Goal: Task Accomplishment & Management: Manage account settings

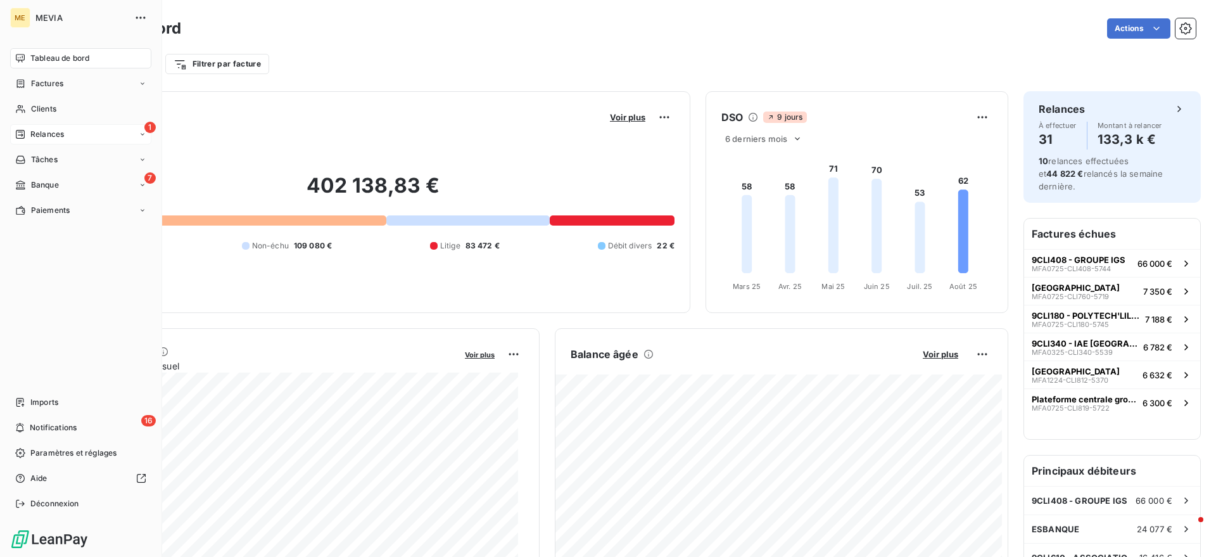
click at [48, 131] on span "Relances" at bounding box center [47, 134] width 34 height 11
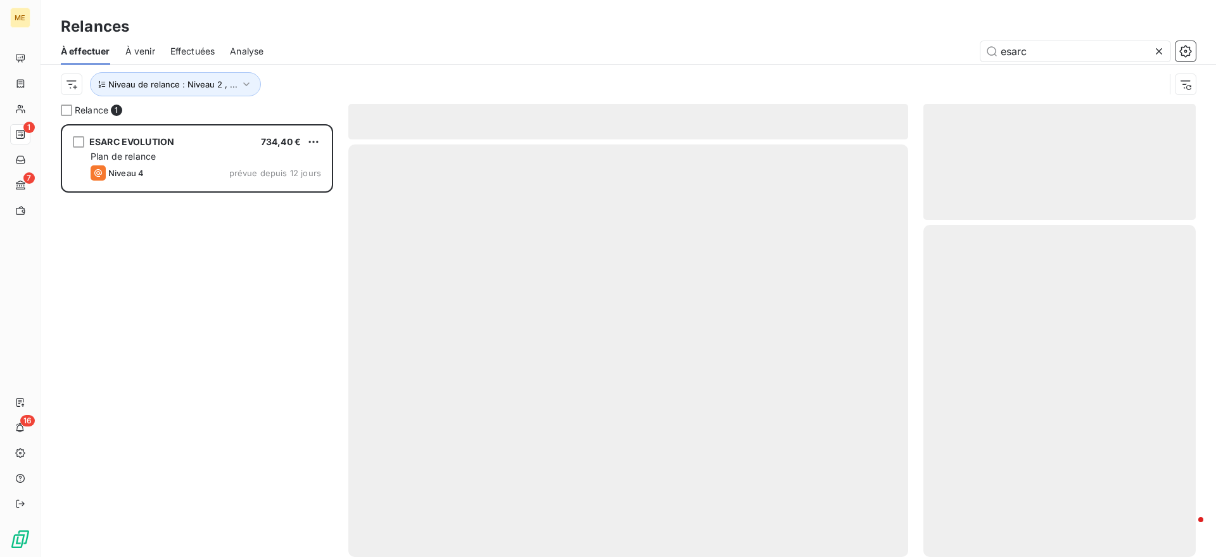
scroll to position [421, 260]
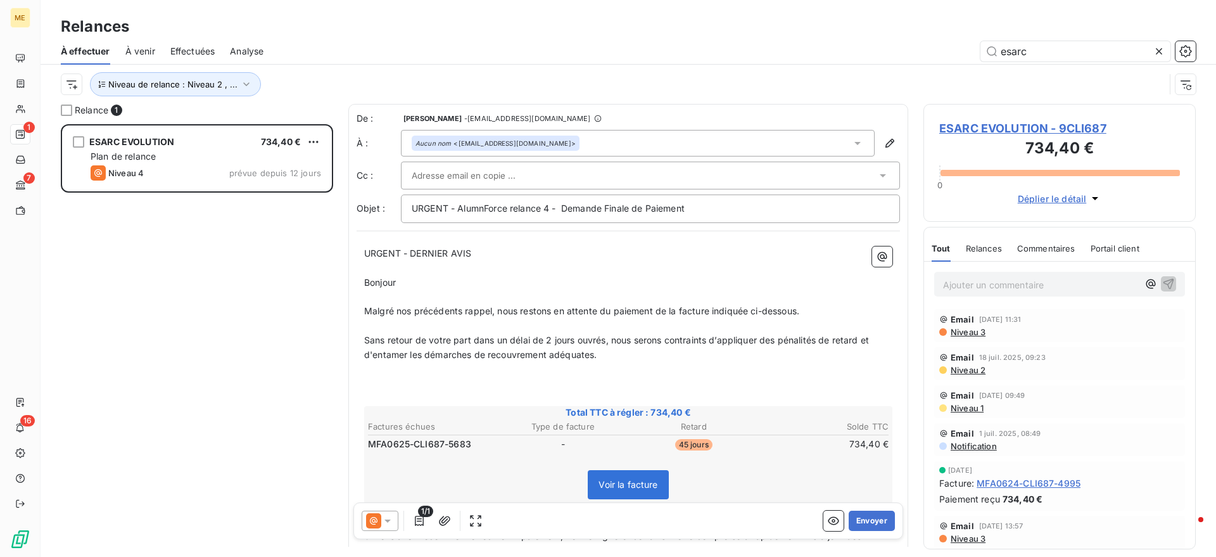
click at [1164, 53] on icon at bounding box center [1159, 51] width 13 height 13
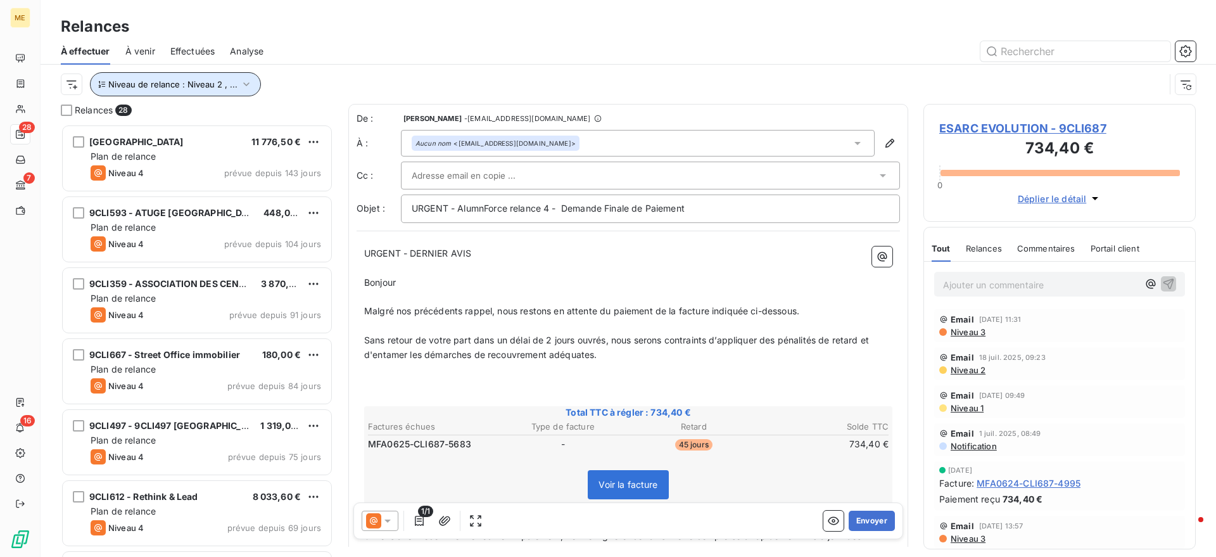
click at [195, 80] on span "Niveau de relance : Niveau 2 , ..." at bounding box center [172, 84] width 129 height 10
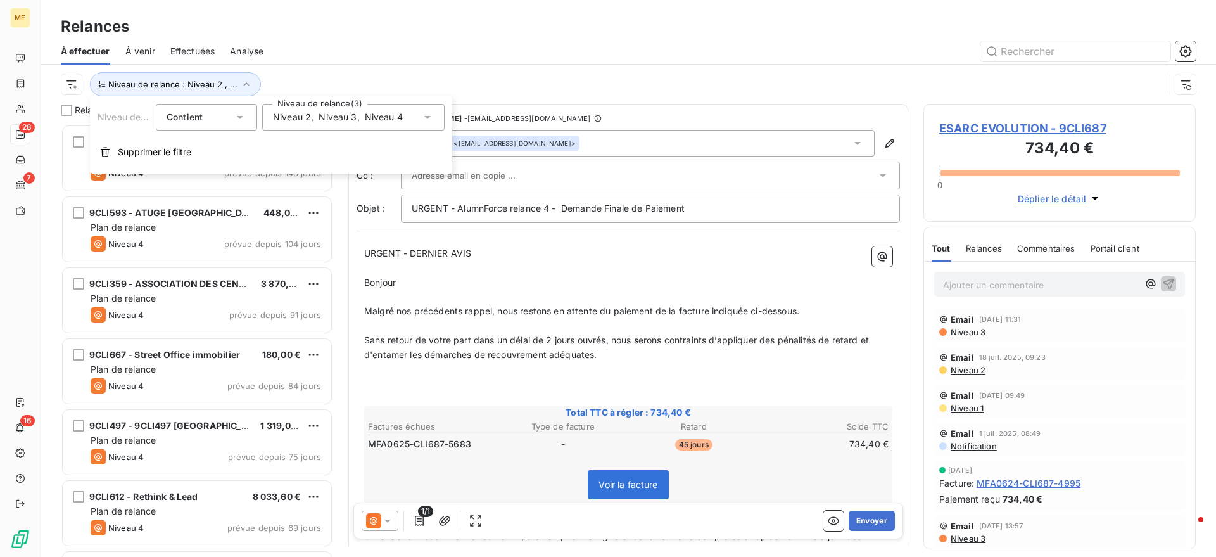
click at [309, 115] on span "Niveau 2" at bounding box center [292, 117] width 38 height 13
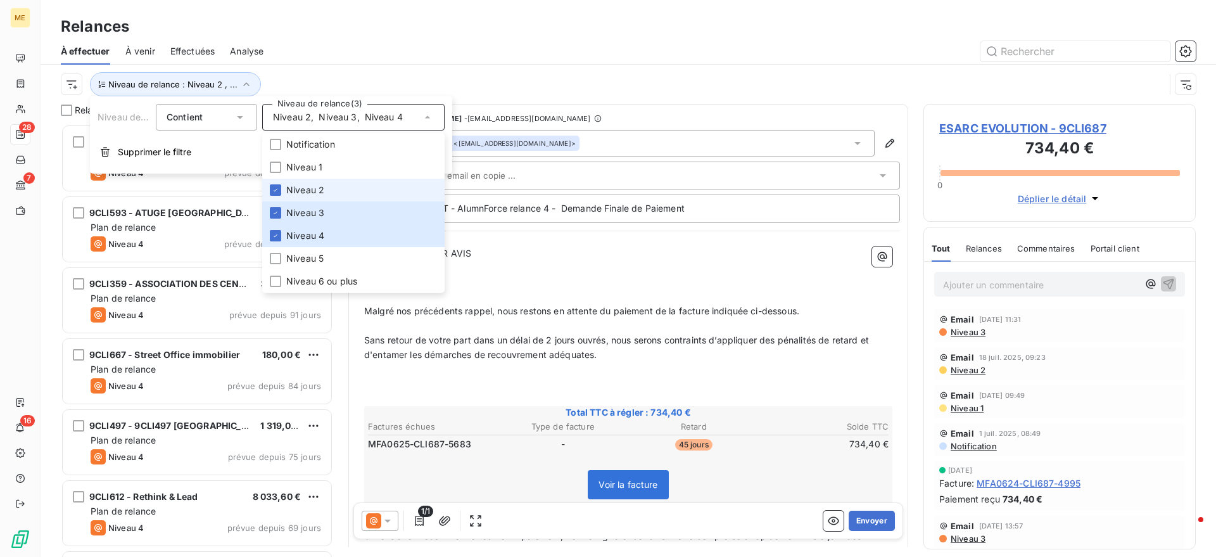
click at [316, 189] on span "Niveau 2" at bounding box center [305, 190] width 38 height 13
click at [316, 219] on span "Niveau 3" at bounding box center [305, 213] width 38 height 13
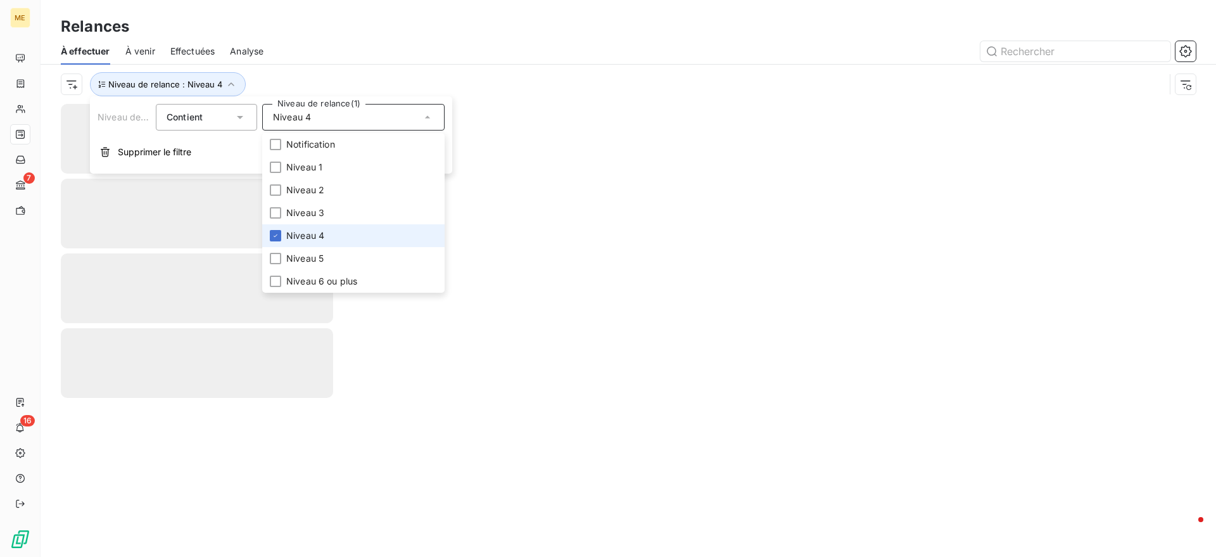
click at [318, 235] on span "Niveau 4" at bounding box center [305, 235] width 38 height 13
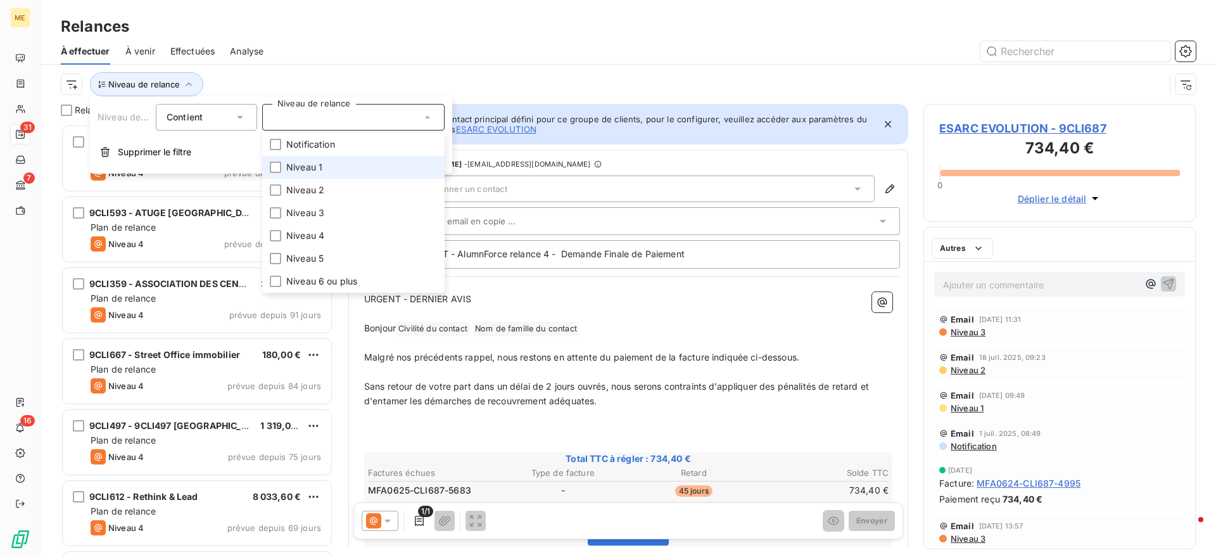
click at [322, 172] on li "Niveau 1" at bounding box center [353, 167] width 182 height 23
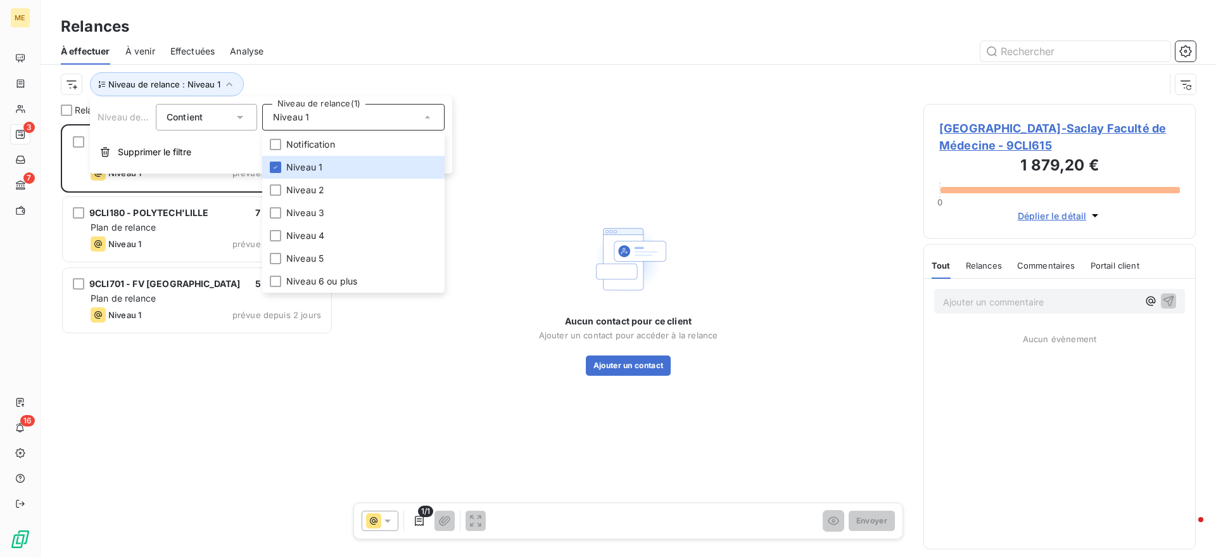
scroll to position [421, 260]
click at [367, 20] on div "Relances" at bounding box center [629, 26] width 1176 height 23
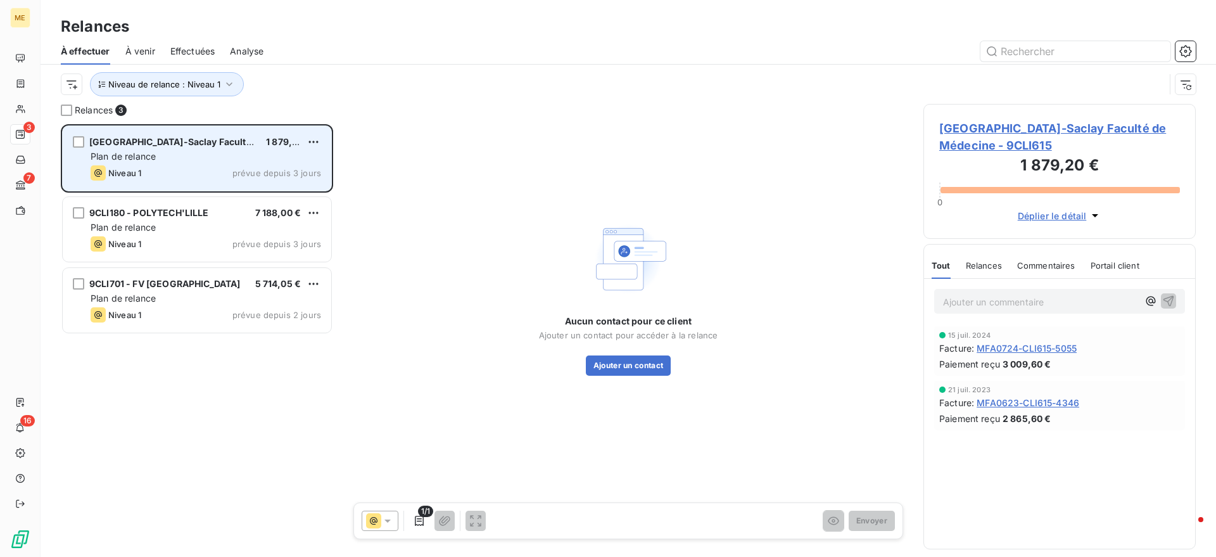
click at [204, 136] on span "[GEOGRAPHIC_DATA]-Saclay Faculté de Médecine" at bounding box center [199, 141] width 220 height 11
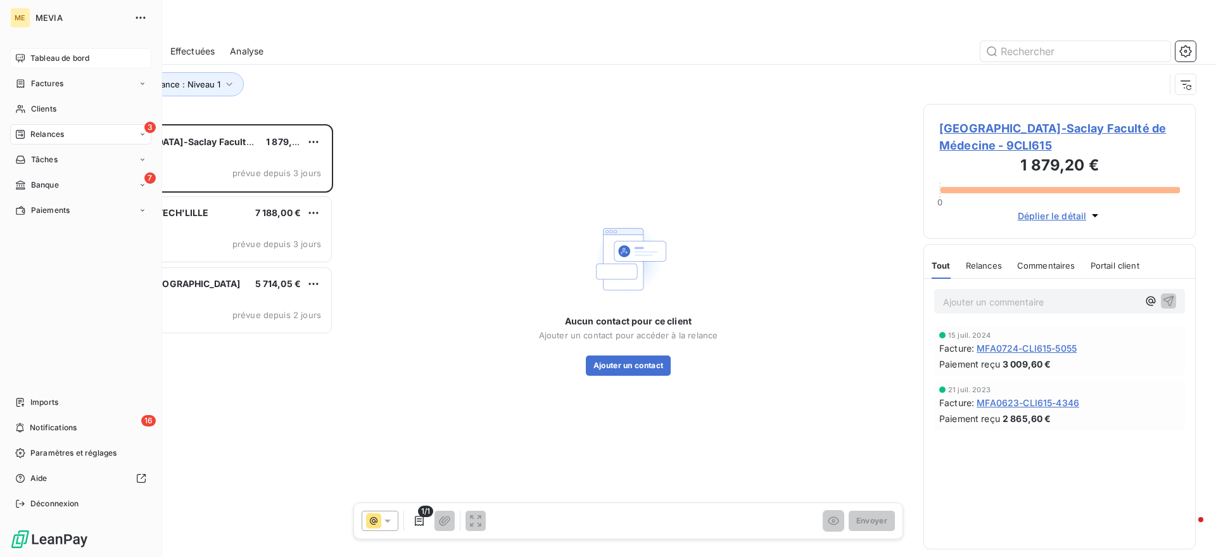
click at [22, 58] on icon at bounding box center [20, 58] width 10 height 10
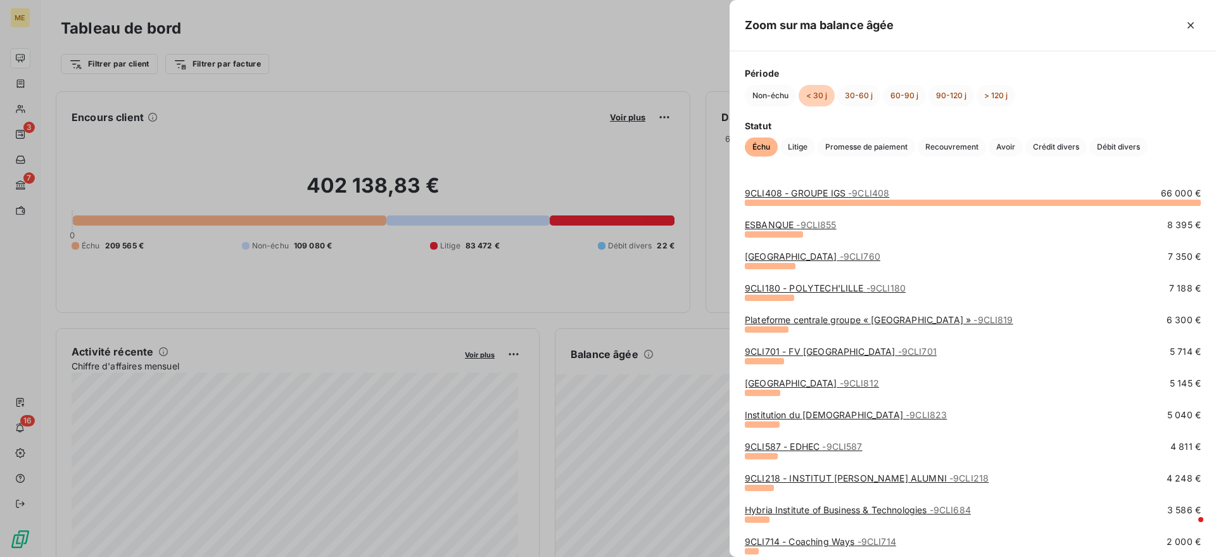
drag, startPoint x: 439, startPoint y: 290, endPoint x: 421, endPoint y: 292, distance: 17.8
click at [438, 291] on div at bounding box center [608, 278] width 1216 height 557
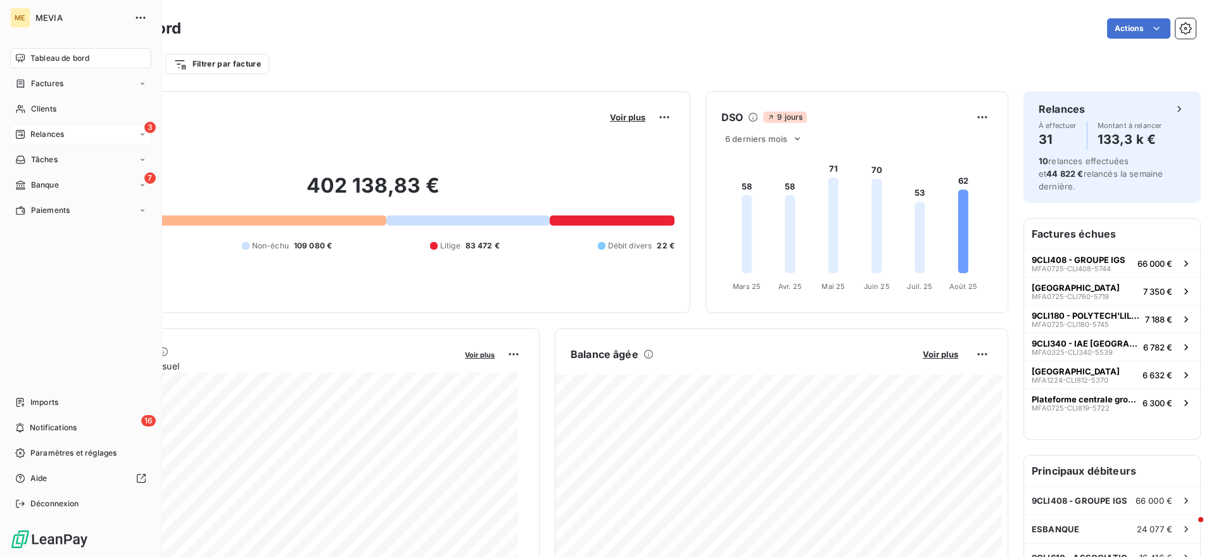
click at [31, 137] on span "Relances" at bounding box center [47, 134] width 34 height 11
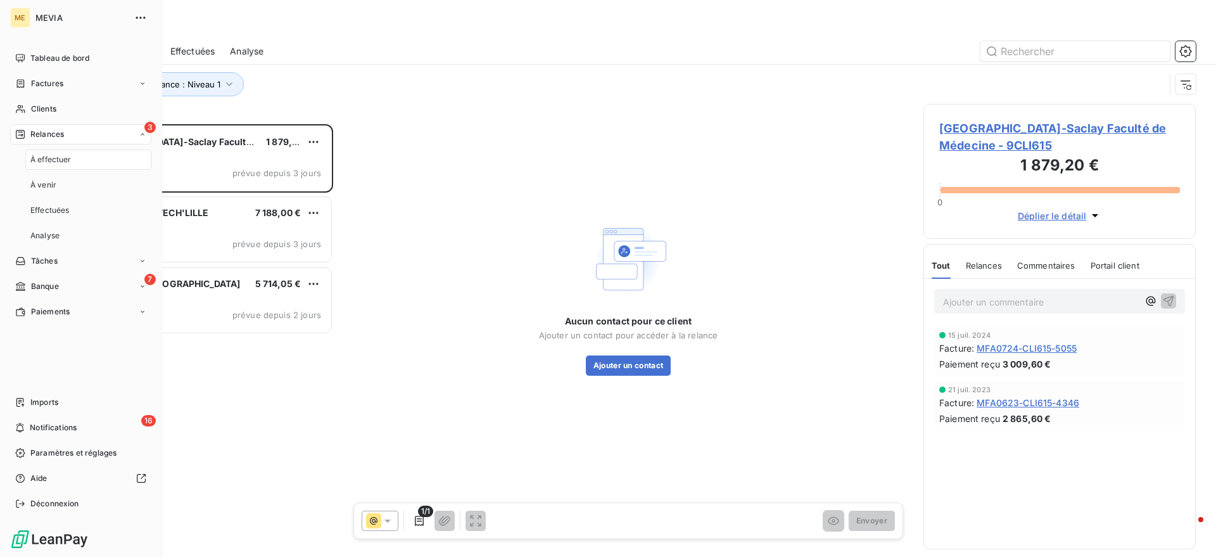
scroll to position [421, 260]
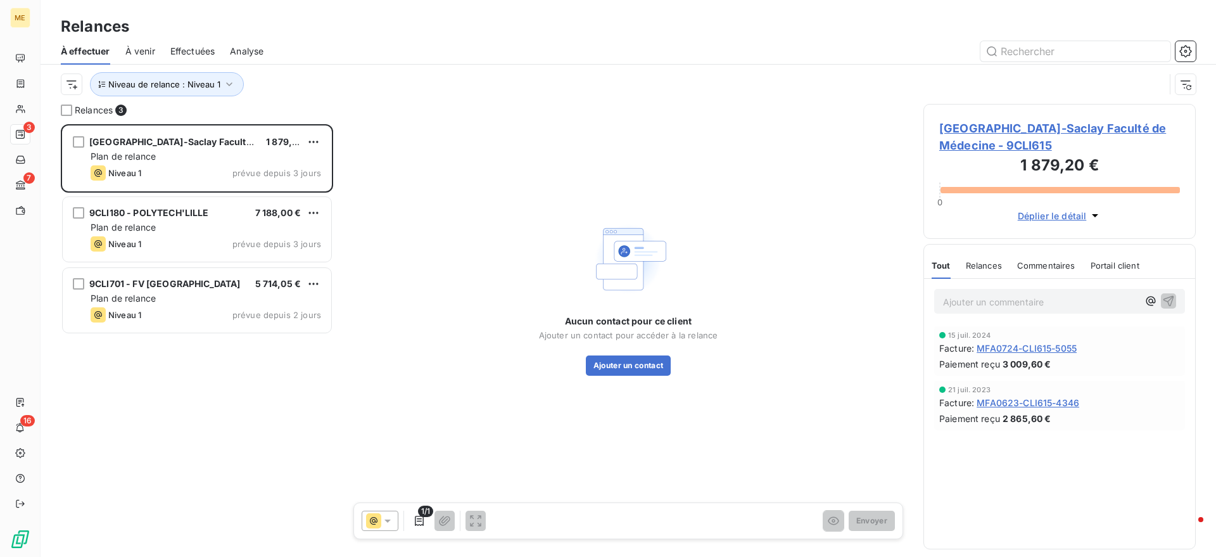
click at [981, 300] on p "Ajouter un commentaire ﻿" at bounding box center [1040, 302] width 195 height 16
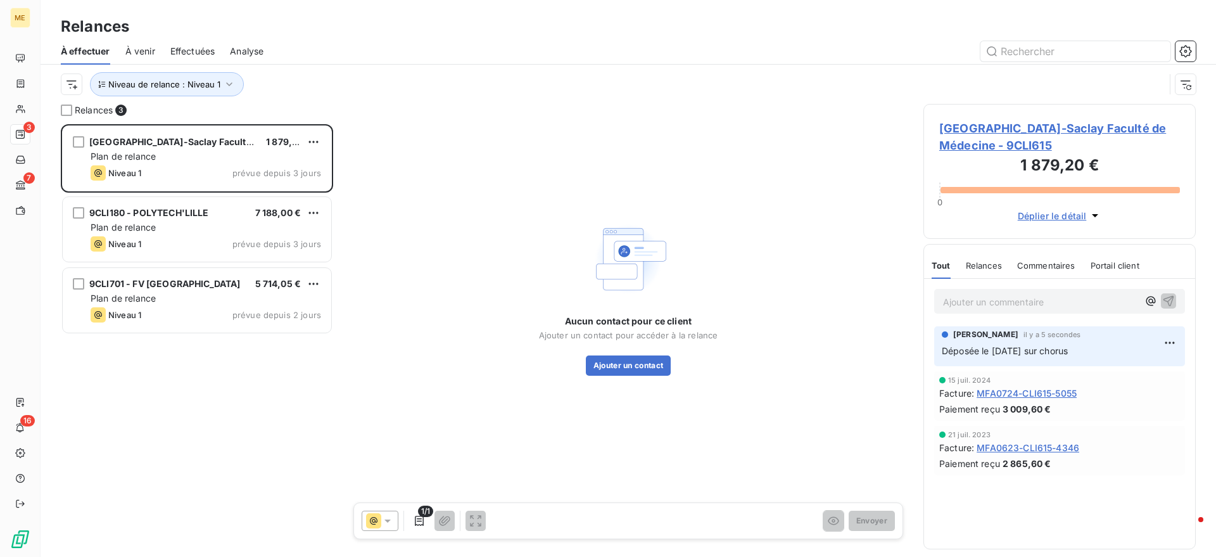
click at [1012, 138] on span "[GEOGRAPHIC_DATA]-Saclay Faculté de Médecine - 9CLI615" at bounding box center [1060, 137] width 241 height 34
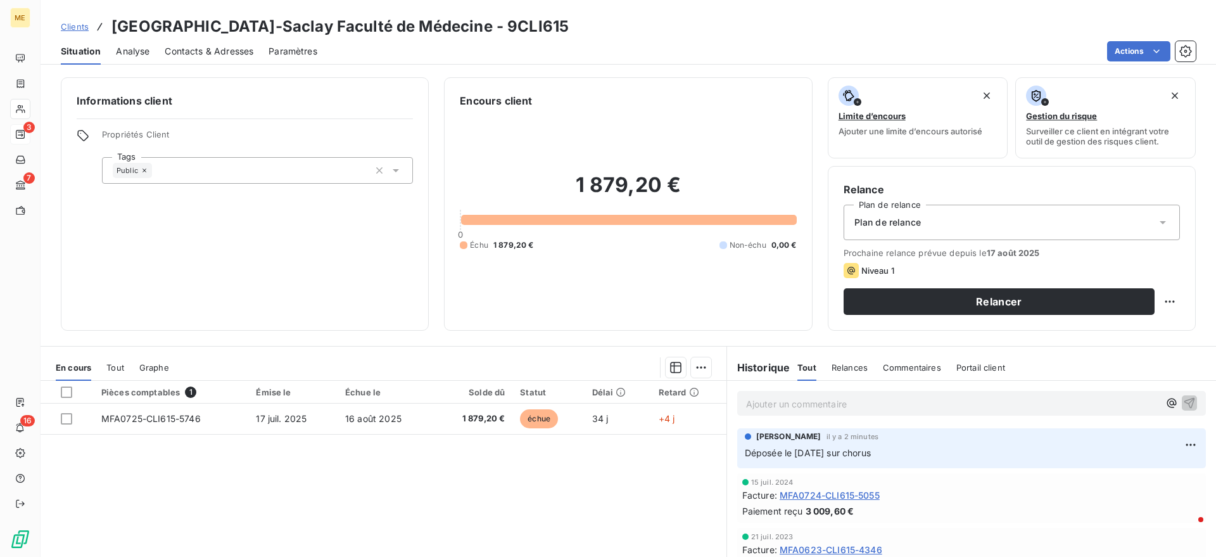
click at [218, 58] on div "Contacts & Adresses" at bounding box center [209, 51] width 89 height 27
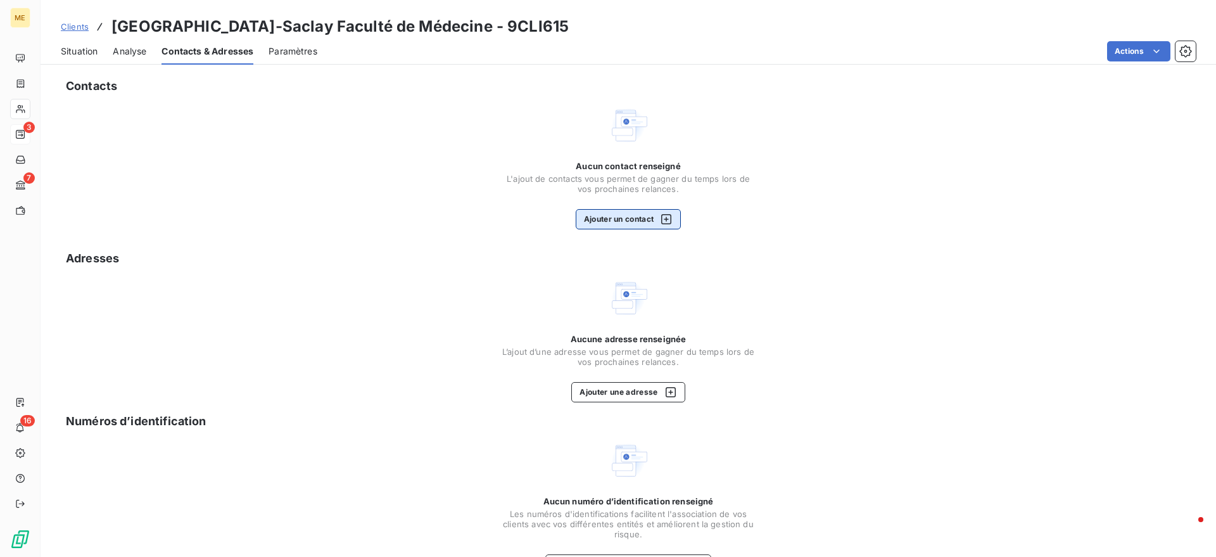
click at [594, 220] on button "Ajouter un contact" at bounding box center [629, 219] width 106 height 20
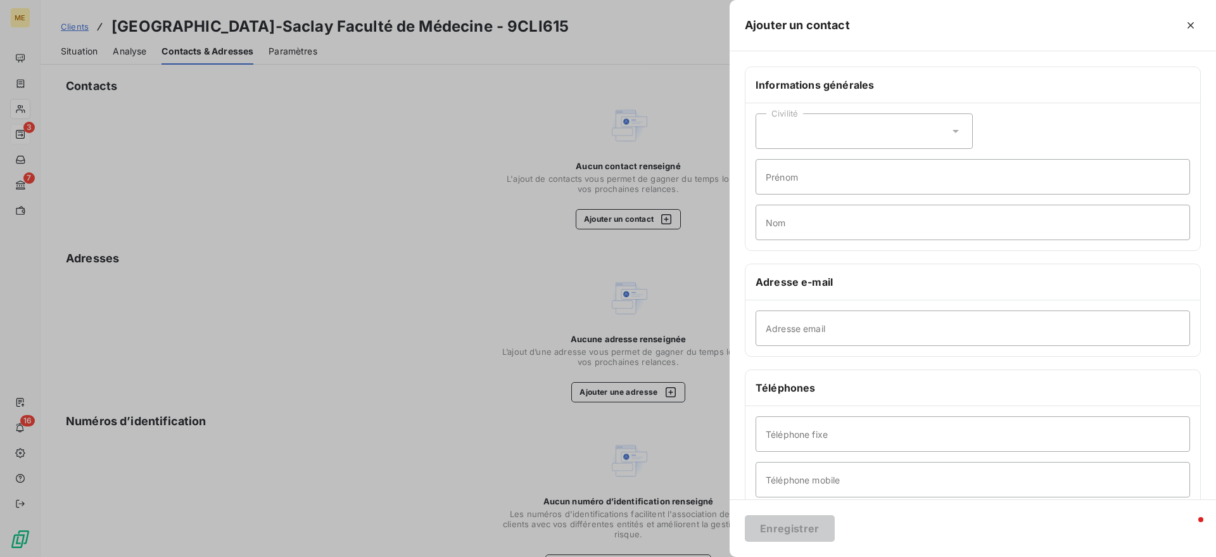
click at [888, 111] on div "Civilité Prénom Nom" at bounding box center [973, 176] width 455 height 147
click at [839, 119] on div "Civilité" at bounding box center [864, 130] width 217 height 35
click at [802, 163] on span "Madame" at bounding box center [798, 163] width 34 height 12
click at [800, 329] on input "Adresse email" at bounding box center [973, 327] width 435 height 35
paste input "[PERSON_NAME][EMAIL_ADDRESS][DOMAIN_NAME]"
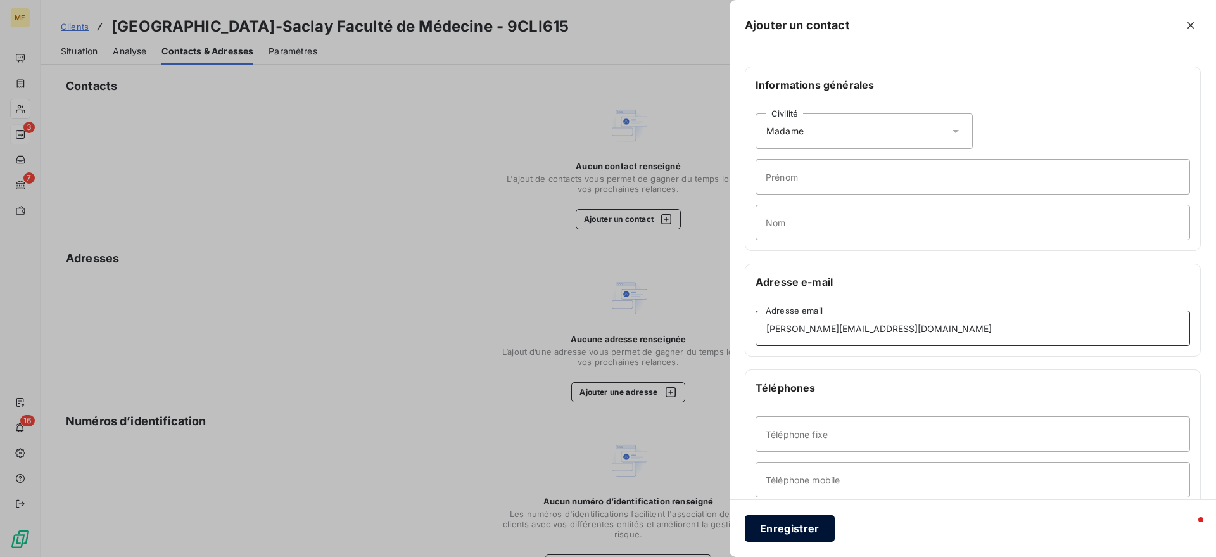
type input "[PERSON_NAME][EMAIL_ADDRESS][DOMAIN_NAME]"
click at [792, 528] on button "Enregistrer" at bounding box center [790, 528] width 90 height 27
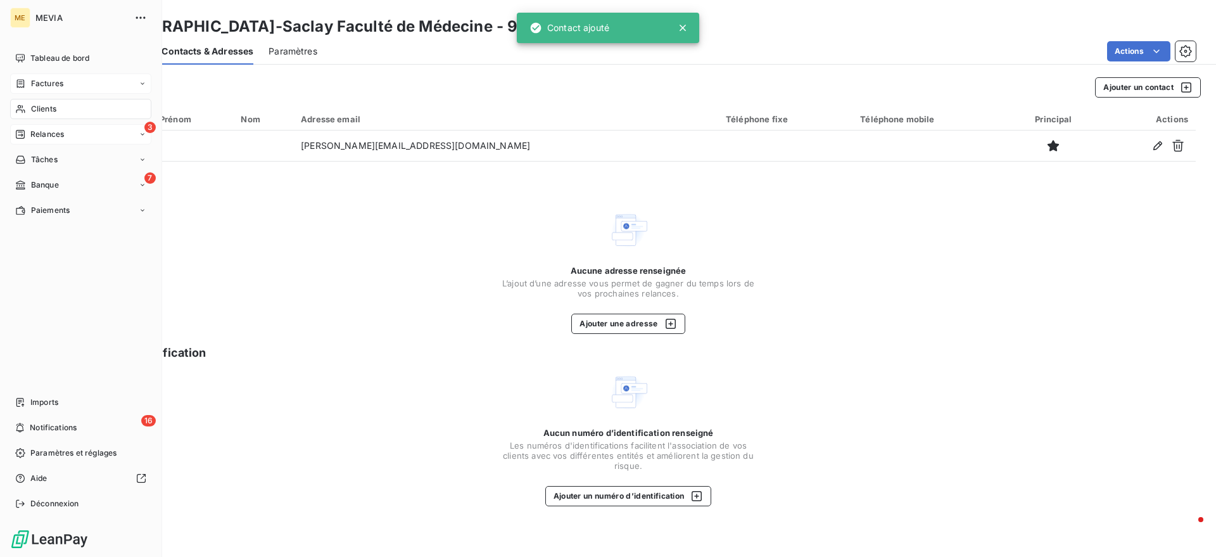
click at [37, 81] on span "Factures" at bounding box center [47, 83] width 32 height 11
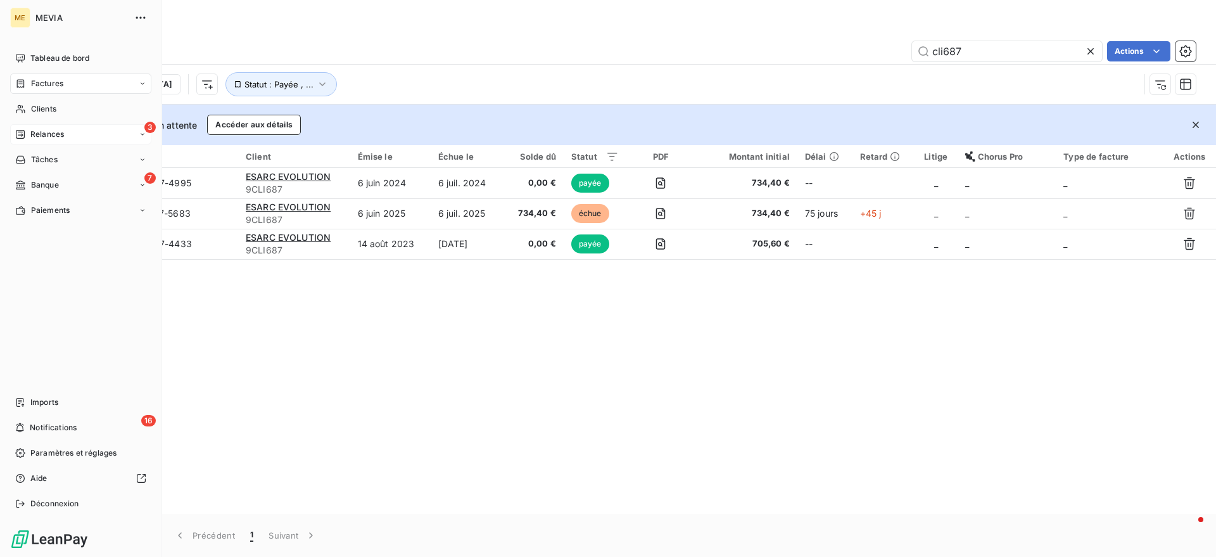
click at [53, 130] on span "Relances" at bounding box center [47, 134] width 34 height 11
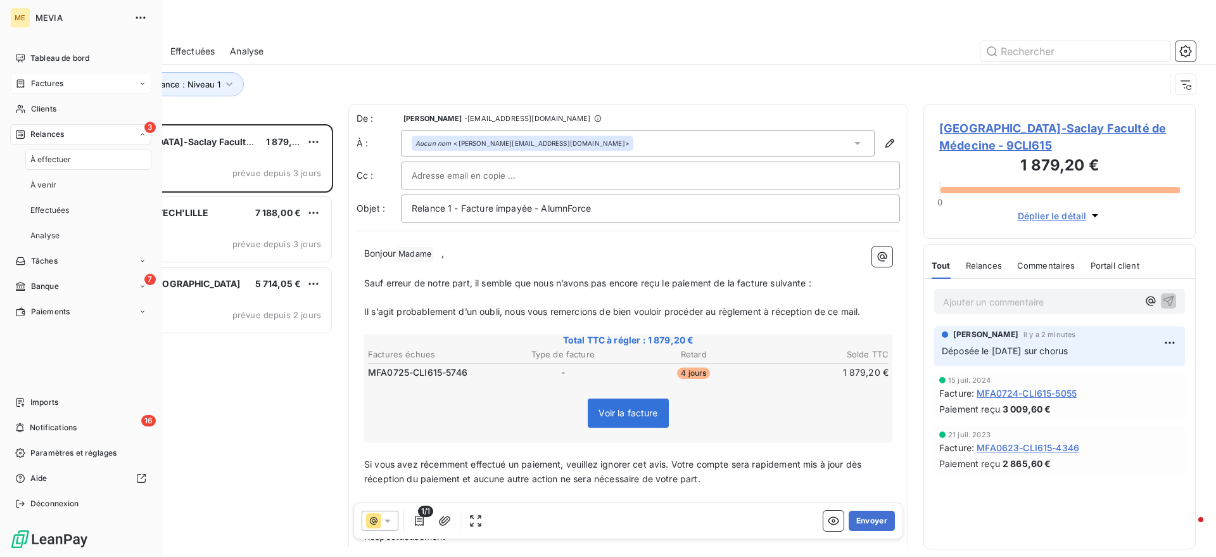
scroll to position [421, 260]
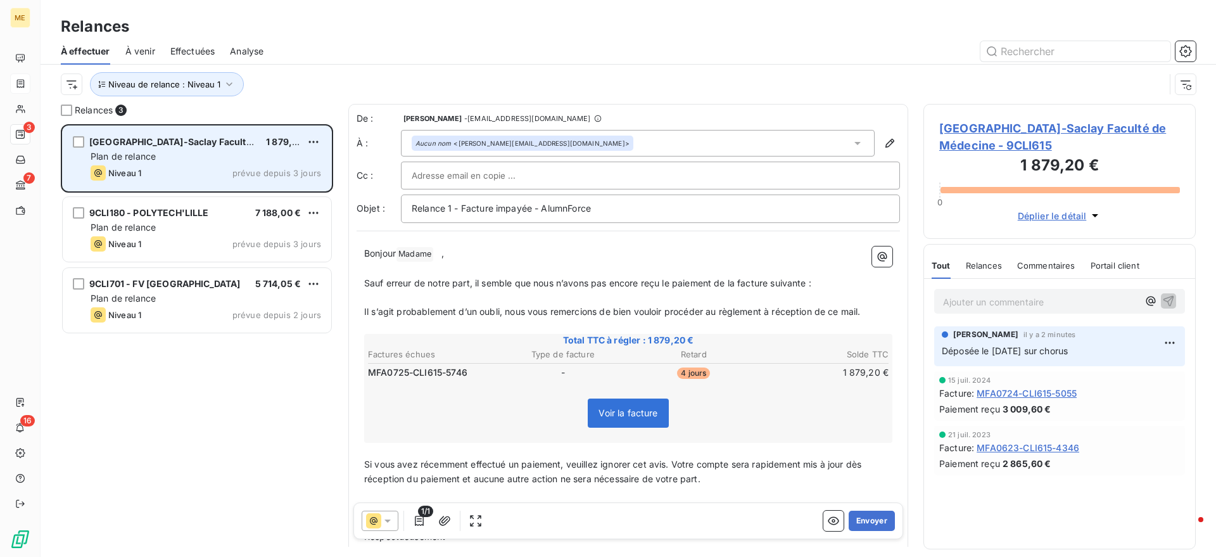
click at [214, 146] on span "[GEOGRAPHIC_DATA]-Saclay Faculté de Médecine" at bounding box center [199, 141] width 220 height 11
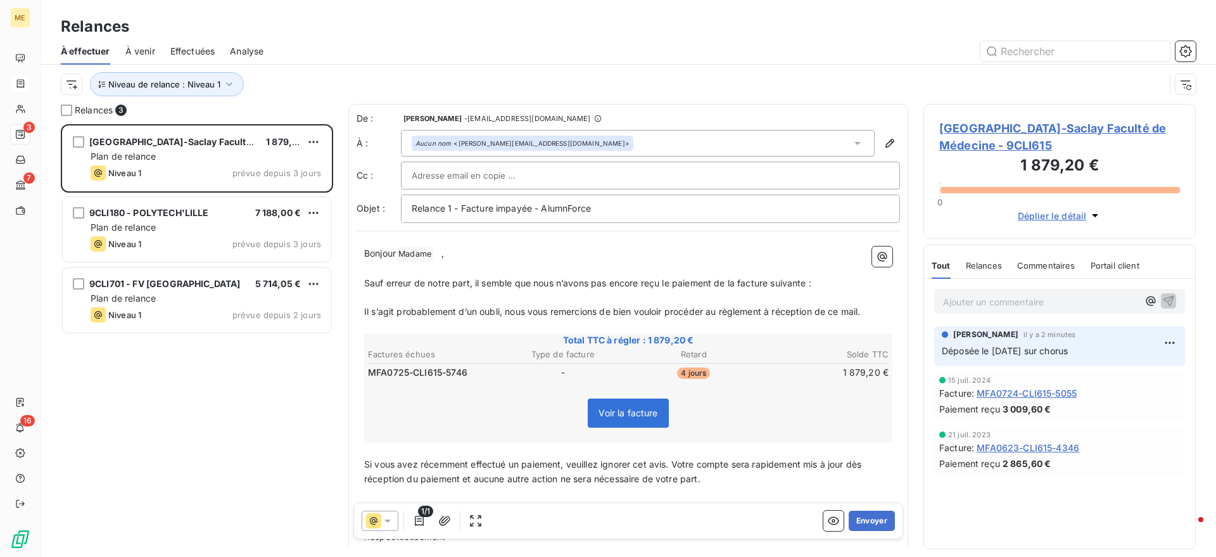
click at [819, 279] on p "Sauf erreur de notre part, il semble que nous n’avons pas encore reçu le paieme…" at bounding box center [628, 283] width 528 height 15
click at [835, 291] on p "﻿" at bounding box center [628, 298] width 528 height 15
click at [867, 520] on button "Envoyer" at bounding box center [872, 521] width 46 height 20
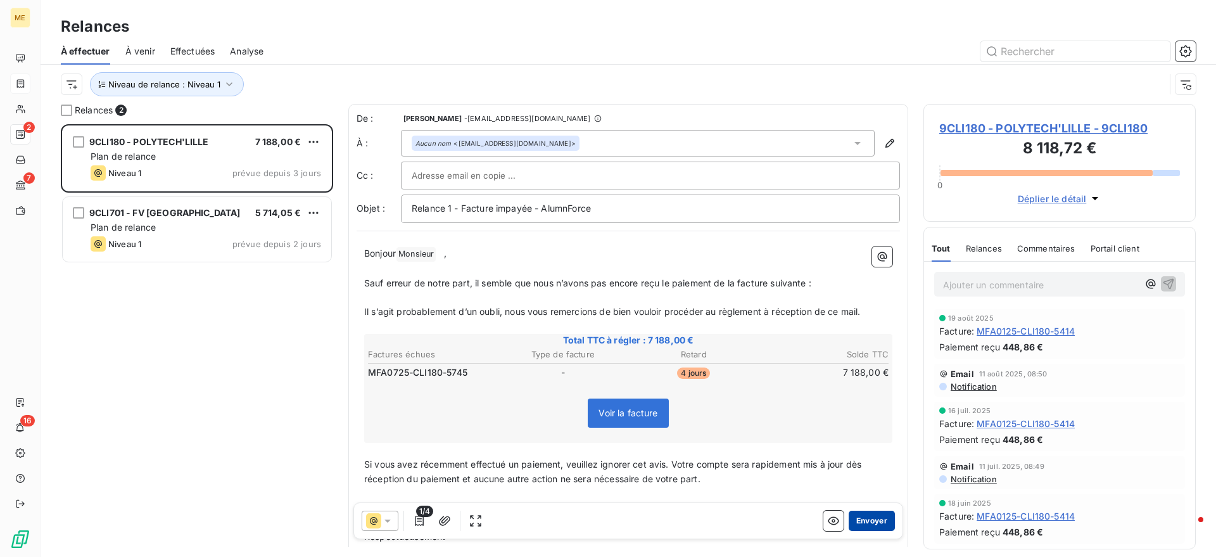
click at [869, 517] on button "Envoyer" at bounding box center [872, 521] width 46 height 20
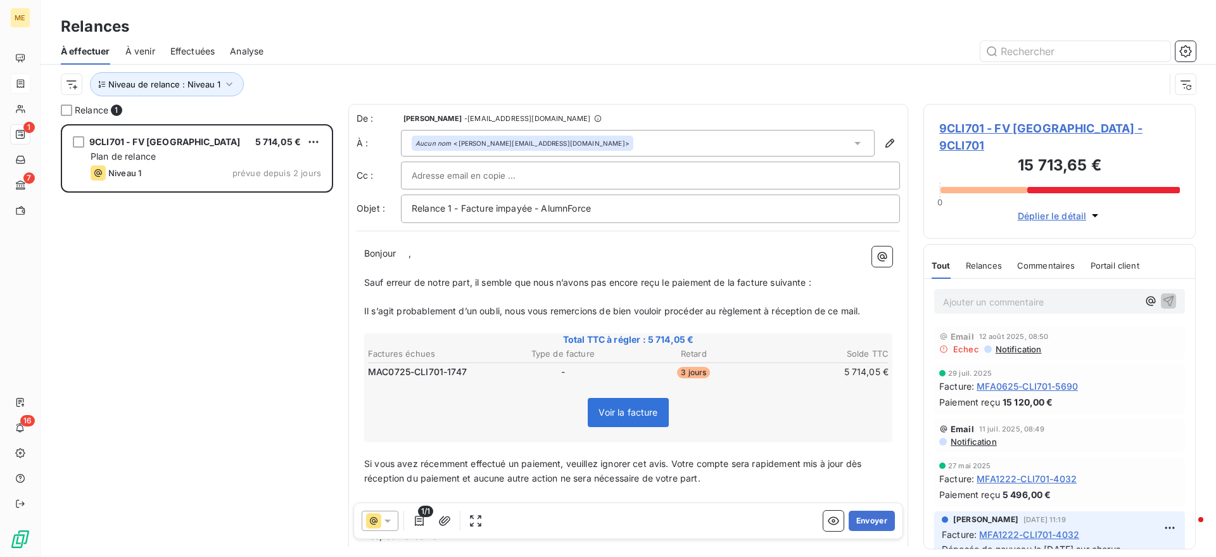
click at [641, 146] on div "Aucun nom <[PERSON_NAME][EMAIL_ADDRESS][DOMAIN_NAME]>" at bounding box center [638, 143] width 474 height 27
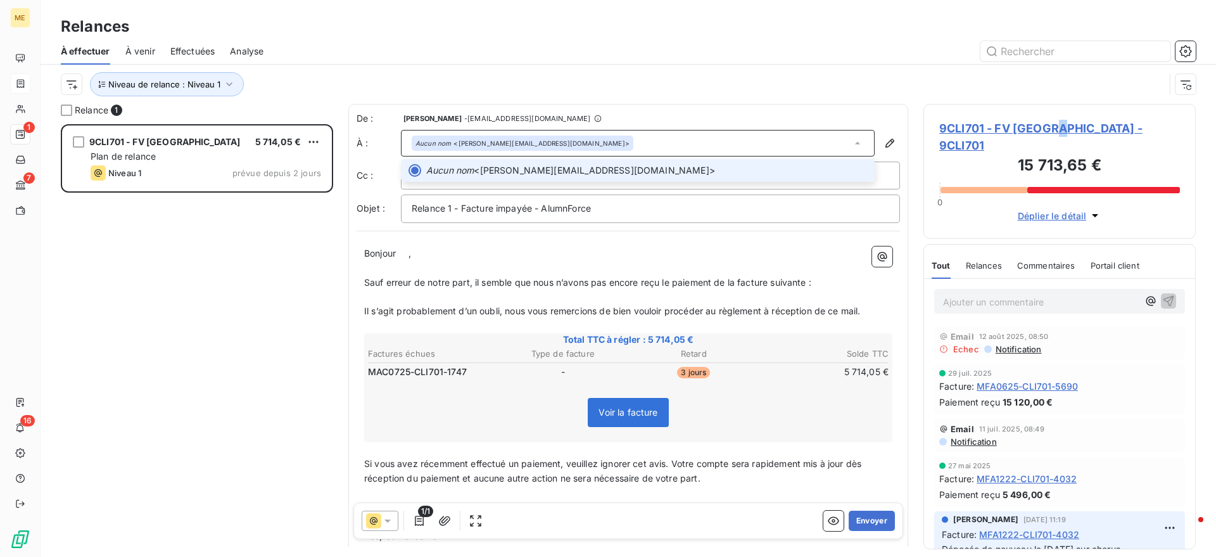
click at [1052, 112] on div "9CLI701 - FV [GEOGRAPHIC_DATA] - 9CLI701 15 713,65 € 0 Déplier le détail" at bounding box center [1060, 171] width 272 height 135
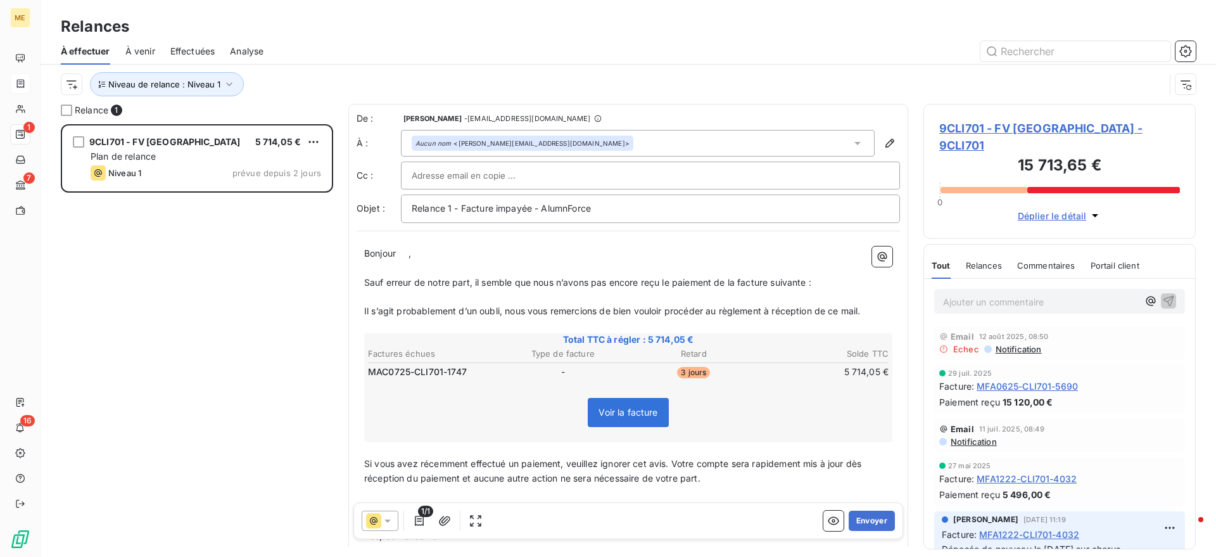
click at [1038, 124] on span "9CLI701 - FV [GEOGRAPHIC_DATA] - 9CLI701" at bounding box center [1060, 137] width 241 height 34
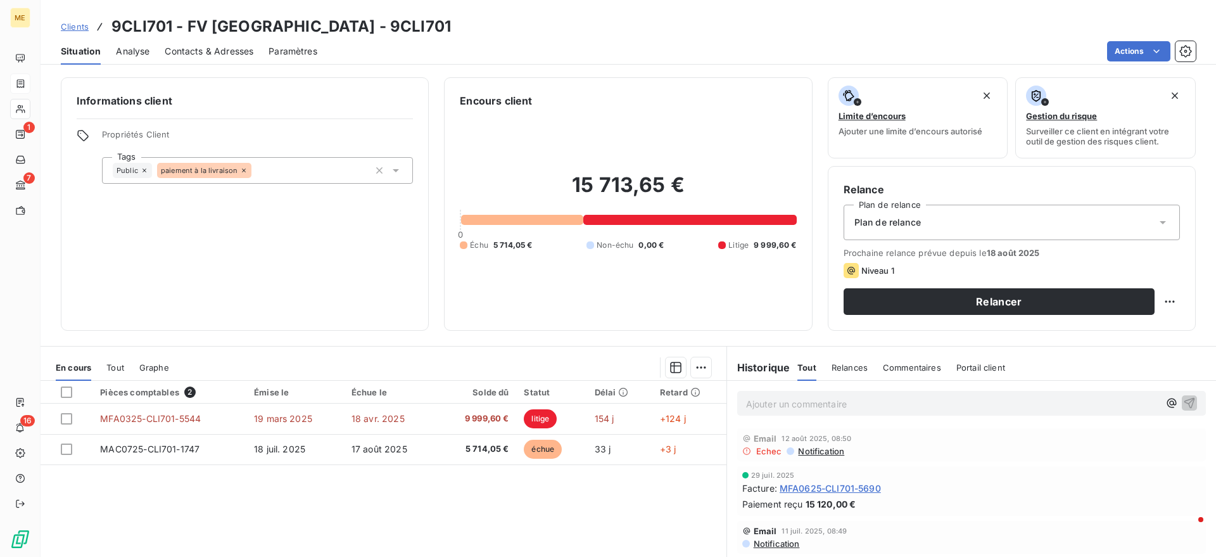
click at [226, 48] on span "Contacts & Adresses" at bounding box center [209, 51] width 89 height 13
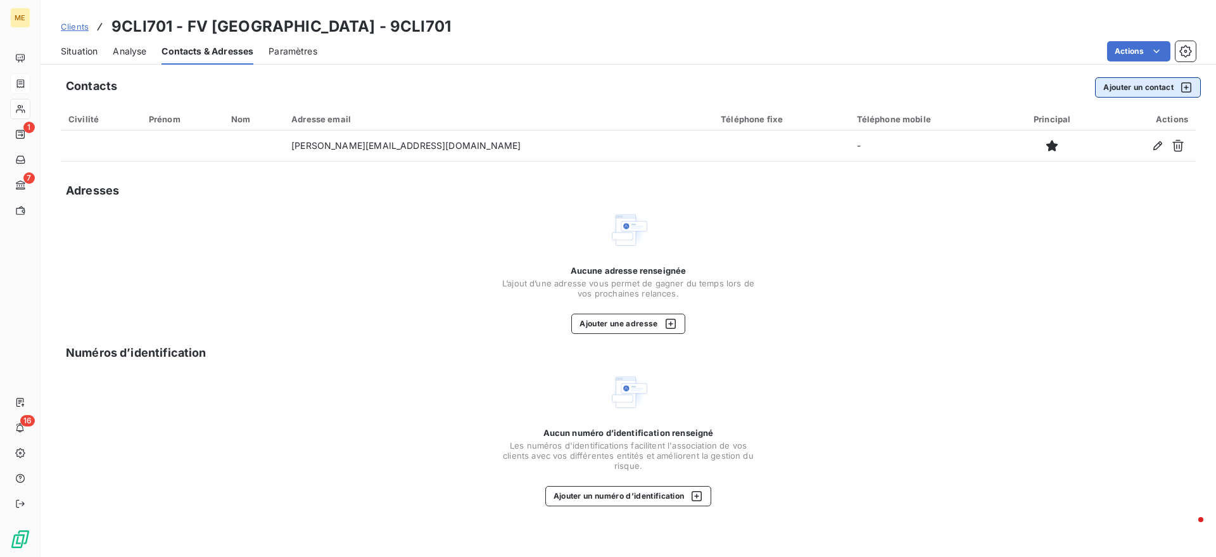
click at [1164, 89] on button "Ajouter un contact" at bounding box center [1148, 87] width 106 height 20
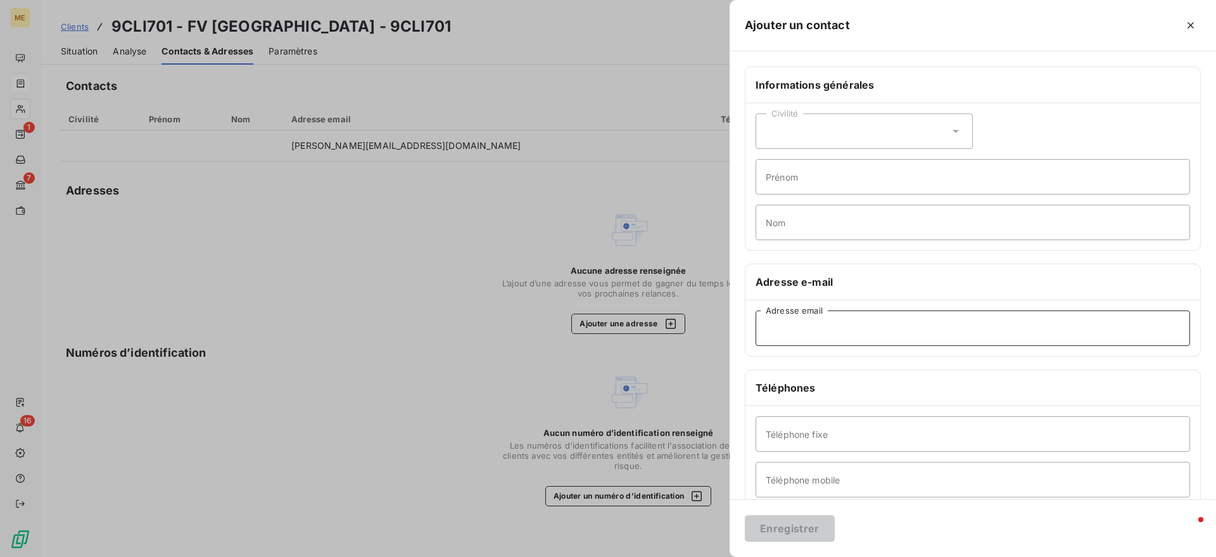
click at [793, 328] on input "Adresse email" at bounding box center [973, 327] width 435 height 35
paste input "[EMAIL_ADDRESS][DOMAIN_NAME]"
type input "[EMAIL_ADDRESS][DOMAIN_NAME]"
click at [779, 532] on button "Enregistrer" at bounding box center [790, 528] width 90 height 27
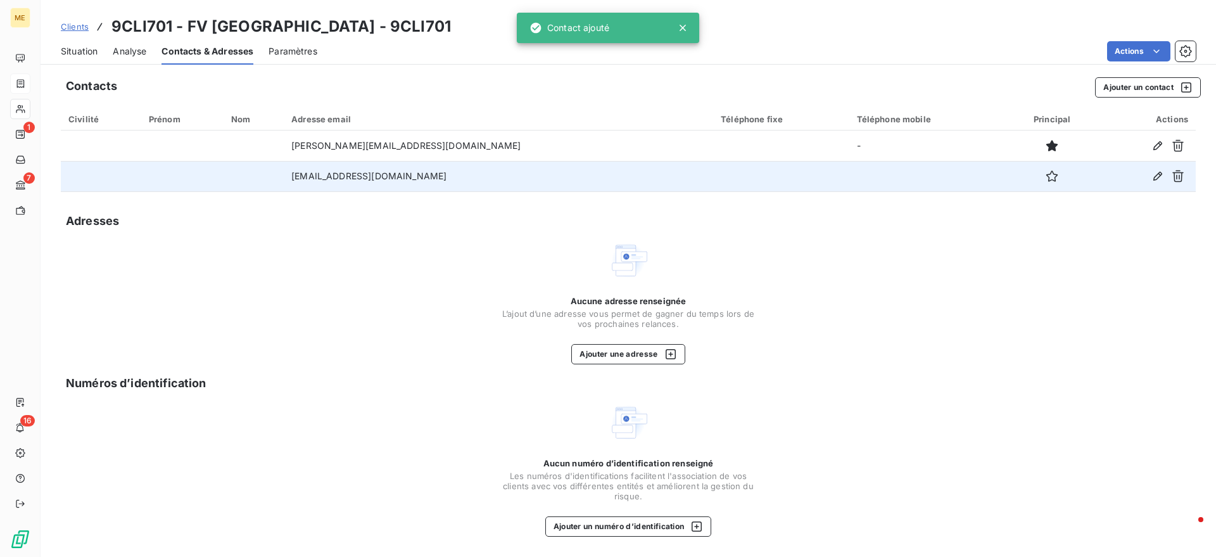
click at [1029, 176] on div at bounding box center [1052, 176] width 77 height 20
click at [1046, 176] on icon "button" at bounding box center [1052, 176] width 13 height 13
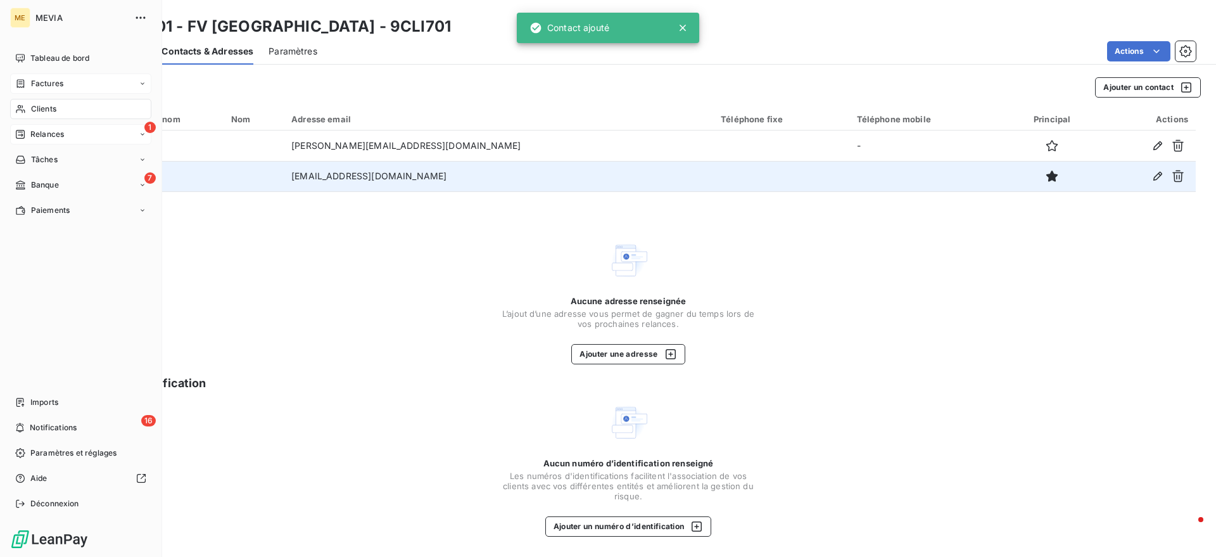
click at [32, 133] on span "Relances" at bounding box center [47, 134] width 34 height 11
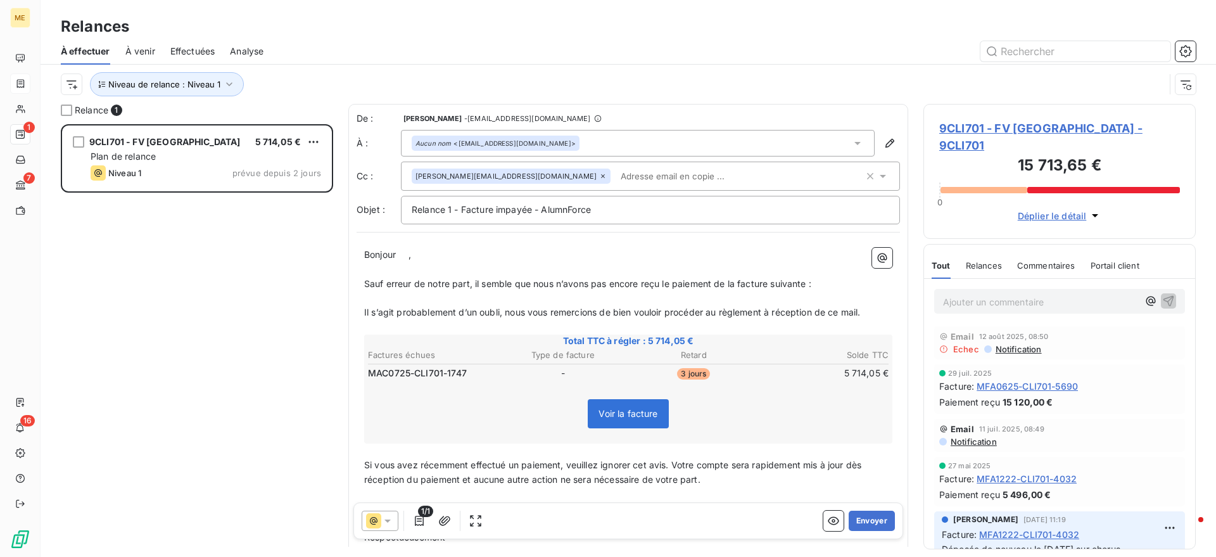
scroll to position [421, 260]
click at [497, 290] on p "Sauf erreur de notre part, il semble que nous n’avons pas encore reçu le paieme…" at bounding box center [628, 284] width 528 height 15
click at [829, 284] on p "Sauf erreur de notre part, il semble que nous n’avons pas encore reçu le paieme…" at bounding box center [628, 284] width 528 height 15
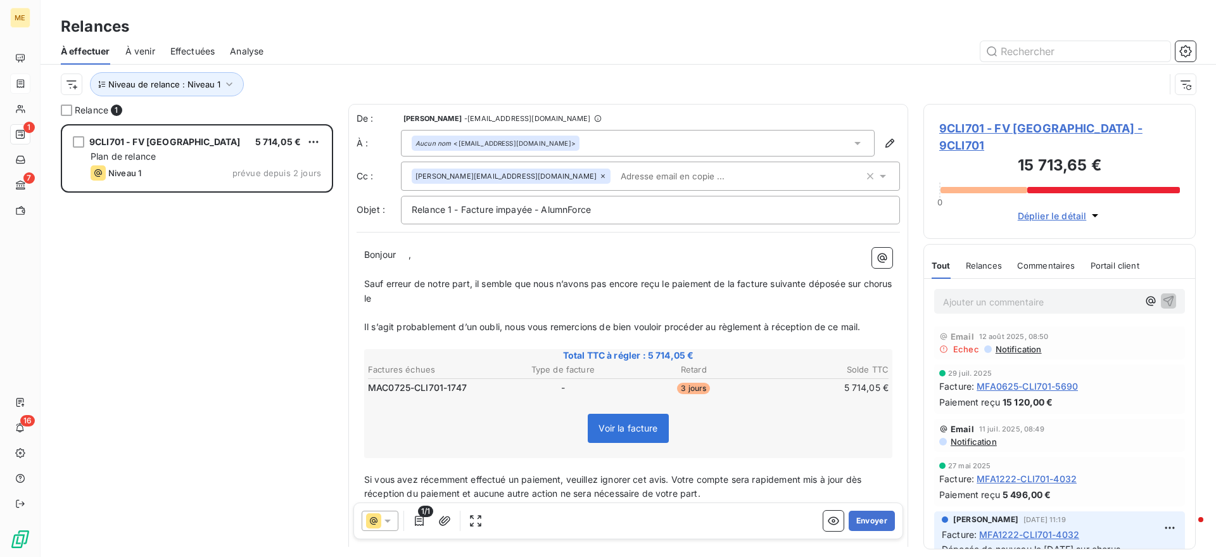
click at [424, 305] on p "﻿" at bounding box center [628, 312] width 528 height 15
click at [423, 291] on p "Sauf erreur de notre part, il semble que nous n’avons pas encore reçu le paieme…" at bounding box center [628, 291] width 528 height 29
click at [849, 523] on button "Envoyer" at bounding box center [872, 521] width 46 height 20
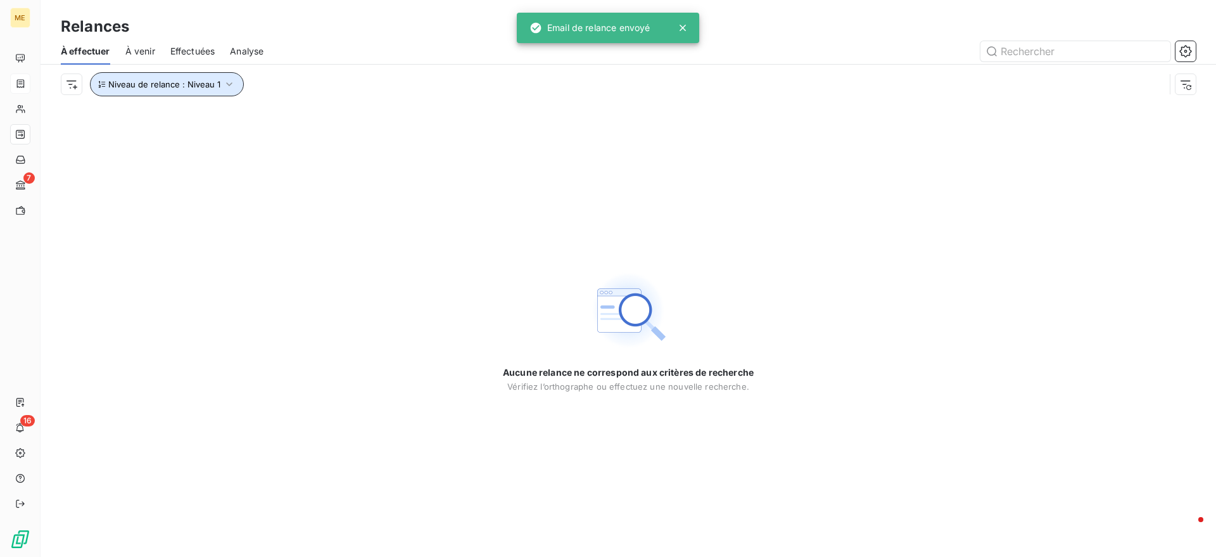
click at [216, 84] on span "Niveau de relance : Niveau 1" at bounding box center [164, 84] width 112 height 10
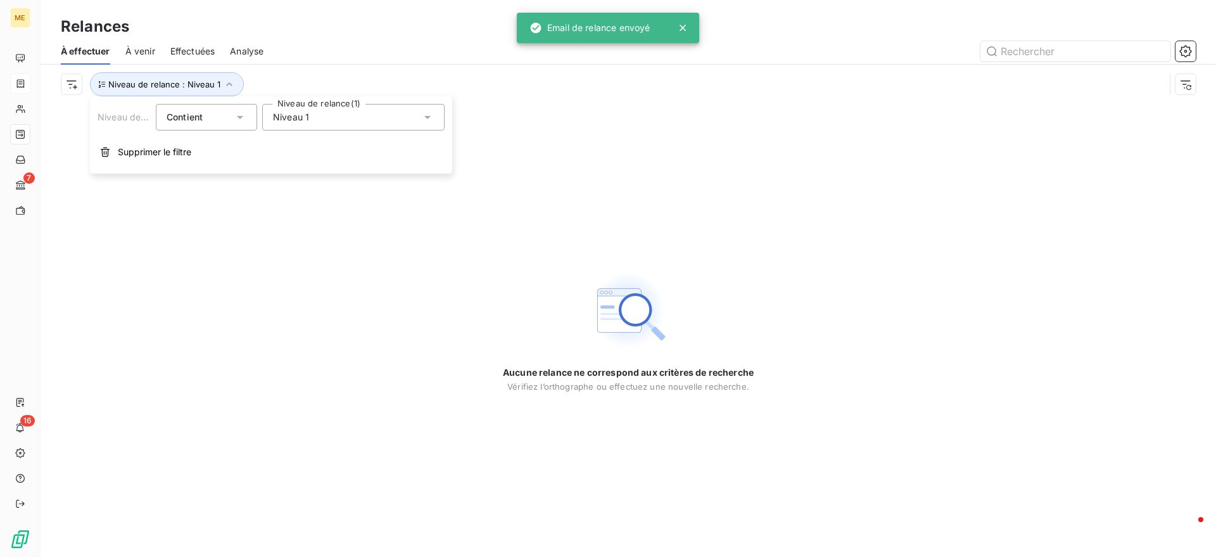
click at [285, 129] on div "Niveau 1" at bounding box center [353, 117] width 182 height 27
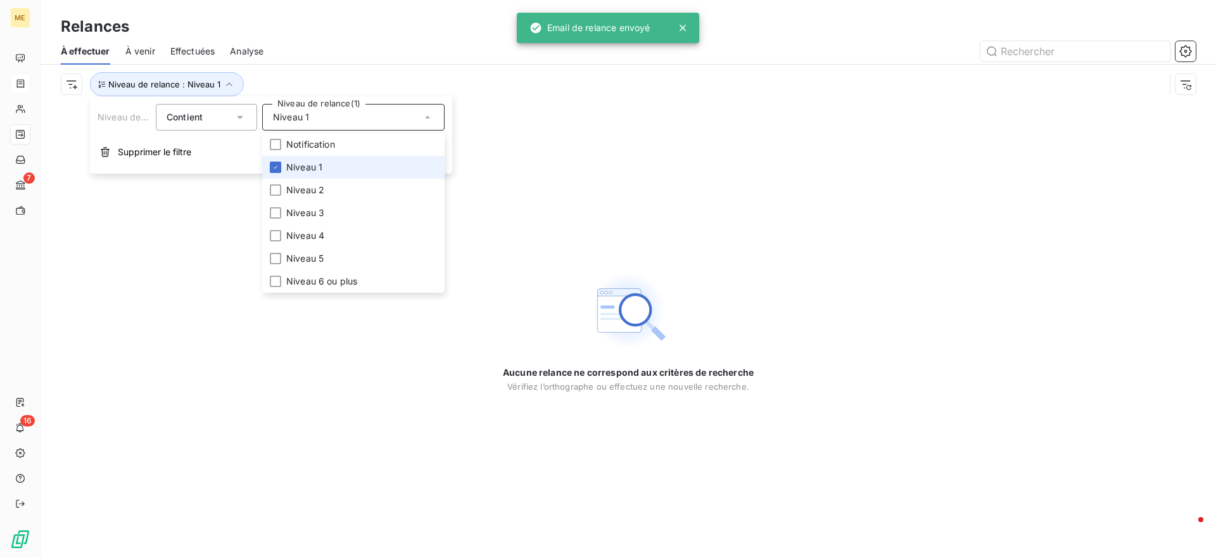
click at [298, 177] on li "Niveau 1" at bounding box center [353, 167] width 182 height 23
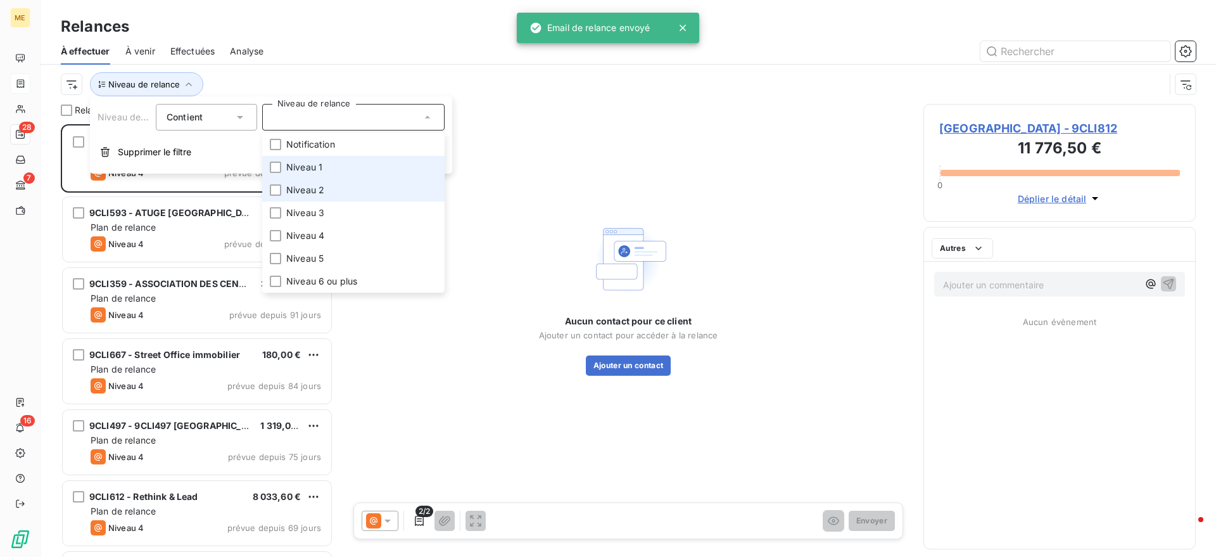
scroll to position [421, 260]
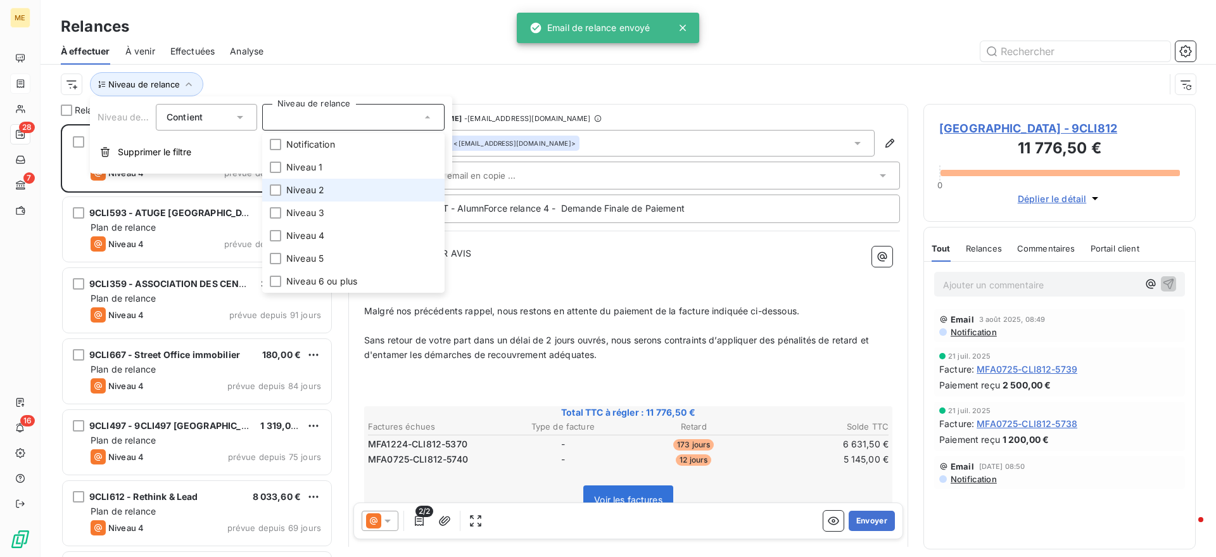
click at [304, 184] on span "Niveau 2" at bounding box center [305, 190] width 38 height 13
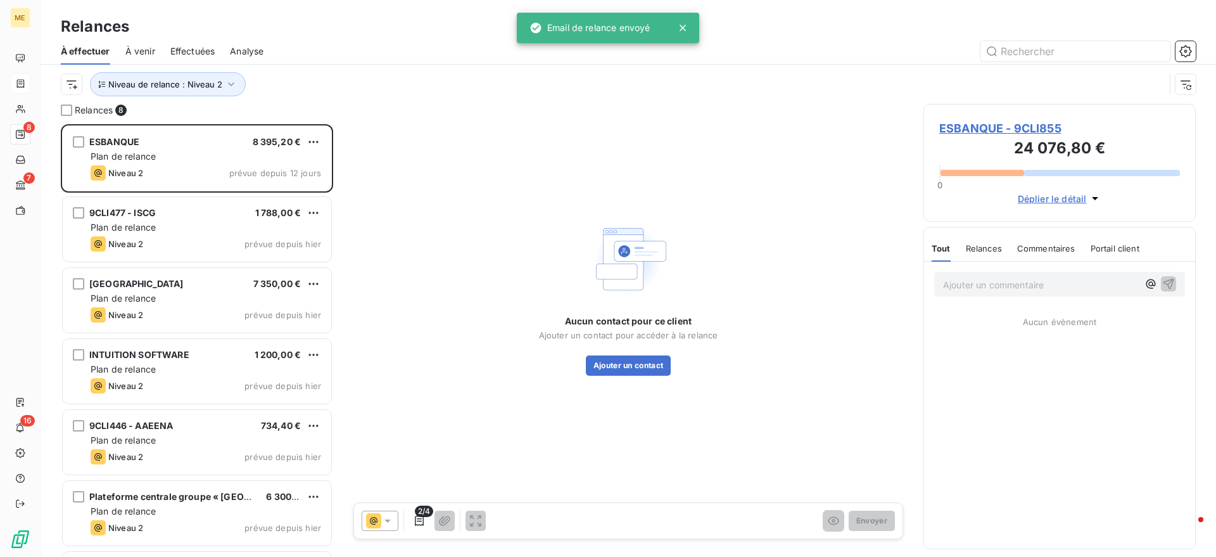
scroll to position [421, 260]
click at [341, 68] on div "Niveau de relance : Niveau 2" at bounding box center [628, 84] width 1135 height 39
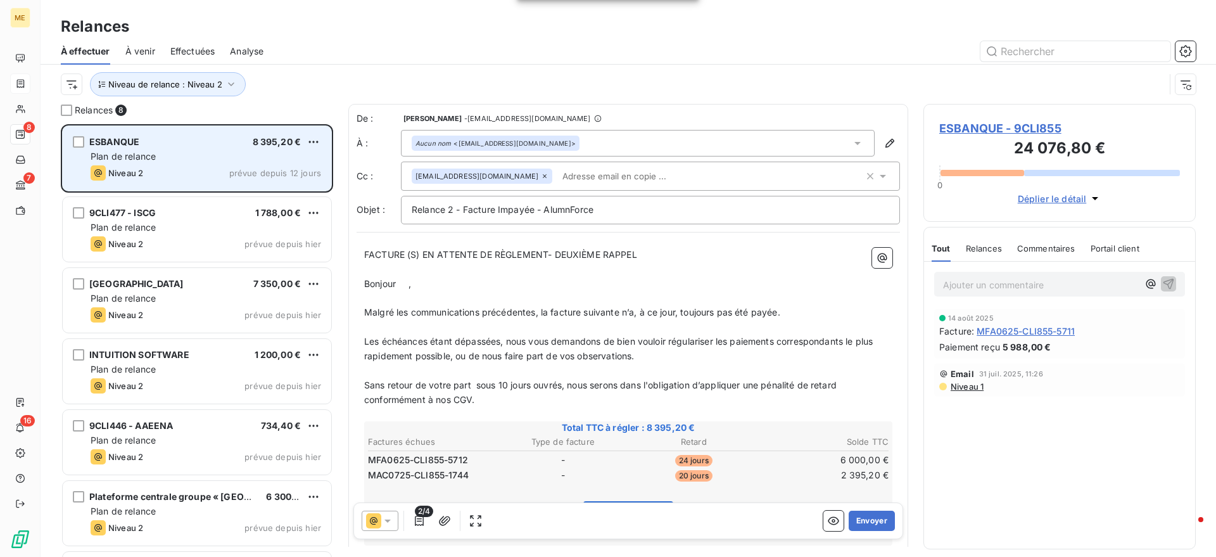
click at [217, 145] on div "ESBANQUE 8 395,20 €" at bounding box center [206, 141] width 231 height 11
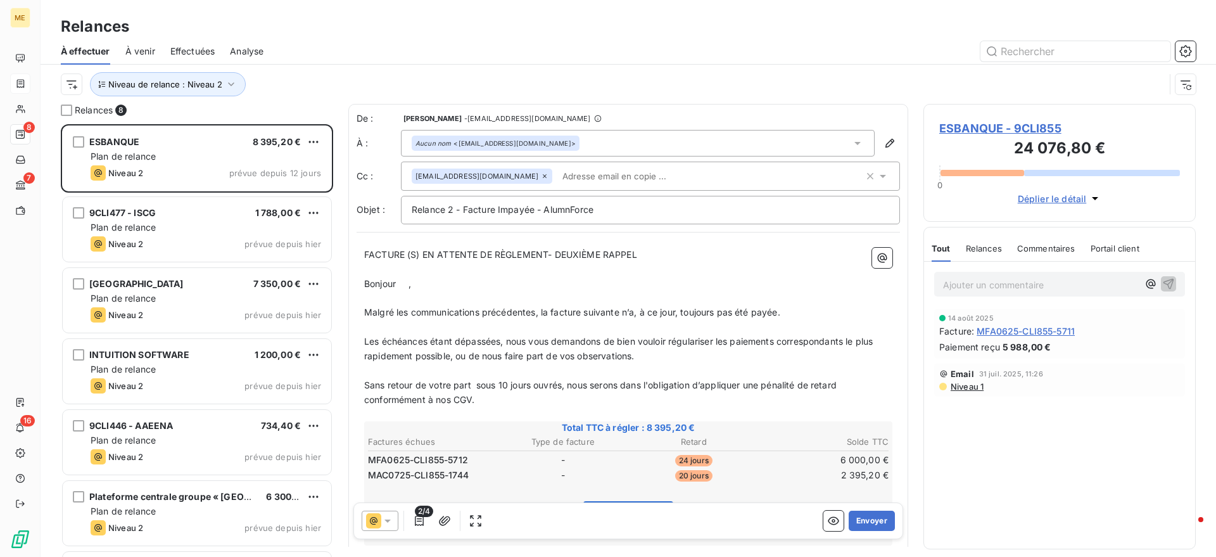
click at [1016, 134] on span "ESBANQUE - 9CLI855" at bounding box center [1060, 128] width 241 height 17
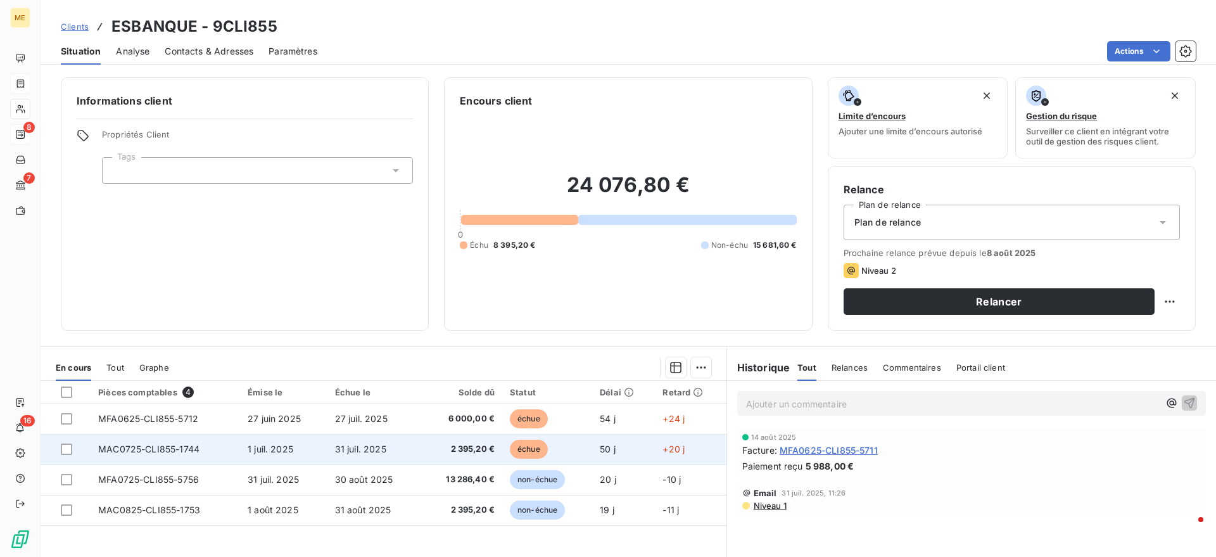
click at [150, 450] on span "MAC0725-CLI855-1744" at bounding box center [148, 448] width 101 height 11
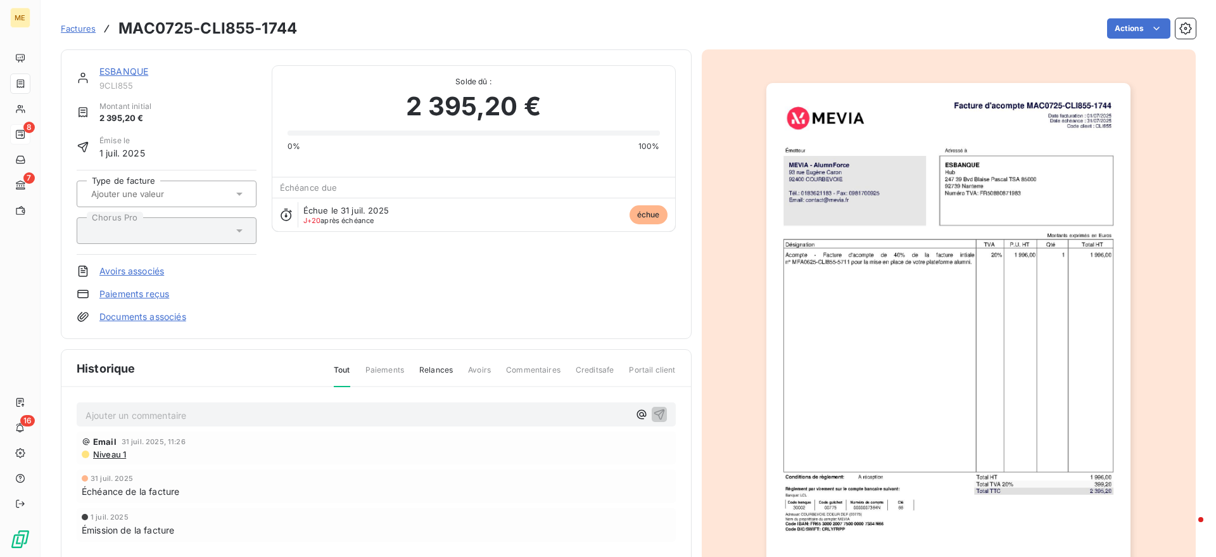
click at [1117, 28] on html "ME 8 7 16 Factures MAC0725-CLI855-1744 Actions ESBANQUE 9CLI855 Montant initial…" at bounding box center [608, 278] width 1216 height 557
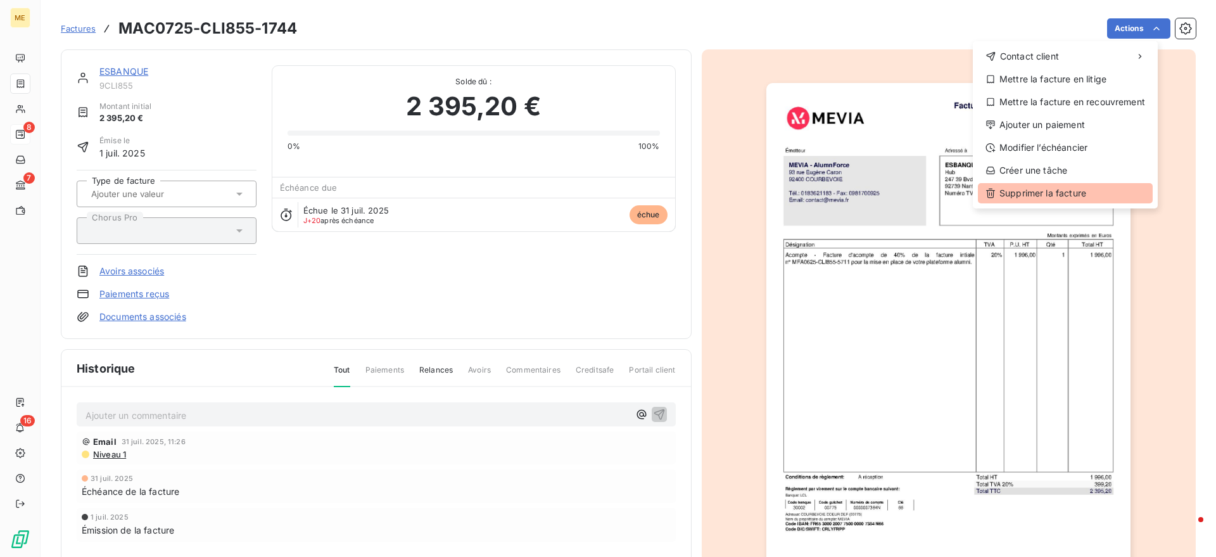
click at [1061, 191] on div "Supprimer la facture" at bounding box center [1065, 193] width 175 height 20
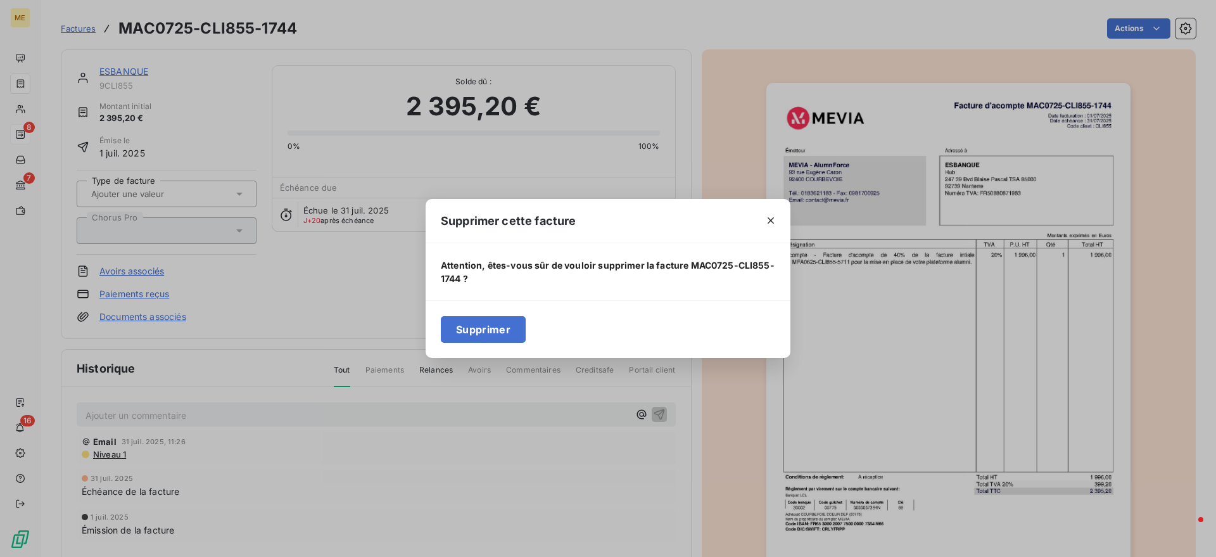
click at [479, 326] on button "Supprimer" at bounding box center [483, 329] width 85 height 27
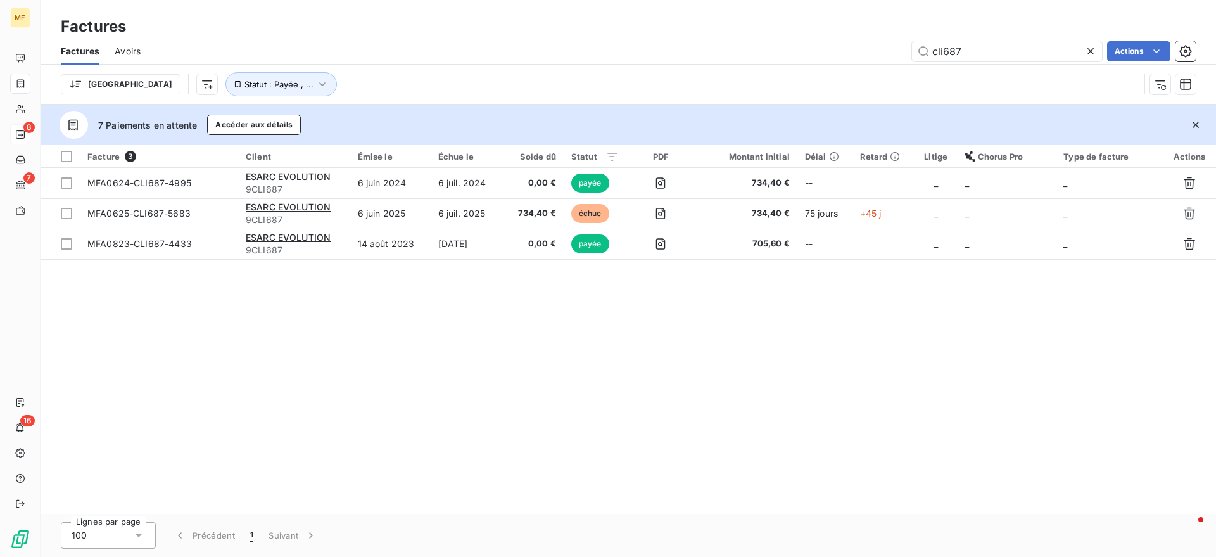
drag, startPoint x: 986, startPoint y: 56, endPoint x: 865, endPoint y: 45, distance: 121.5
click at [865, 45] on div "cli687 Actions" at bounding box center [676, 51] width 1040 height 20
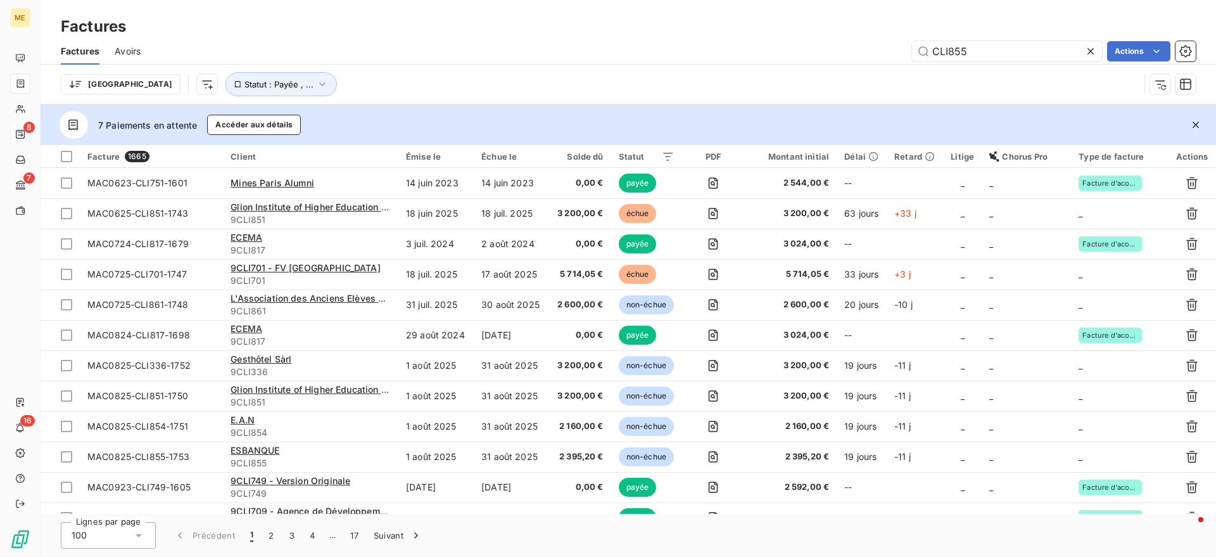
type input "CLI855"
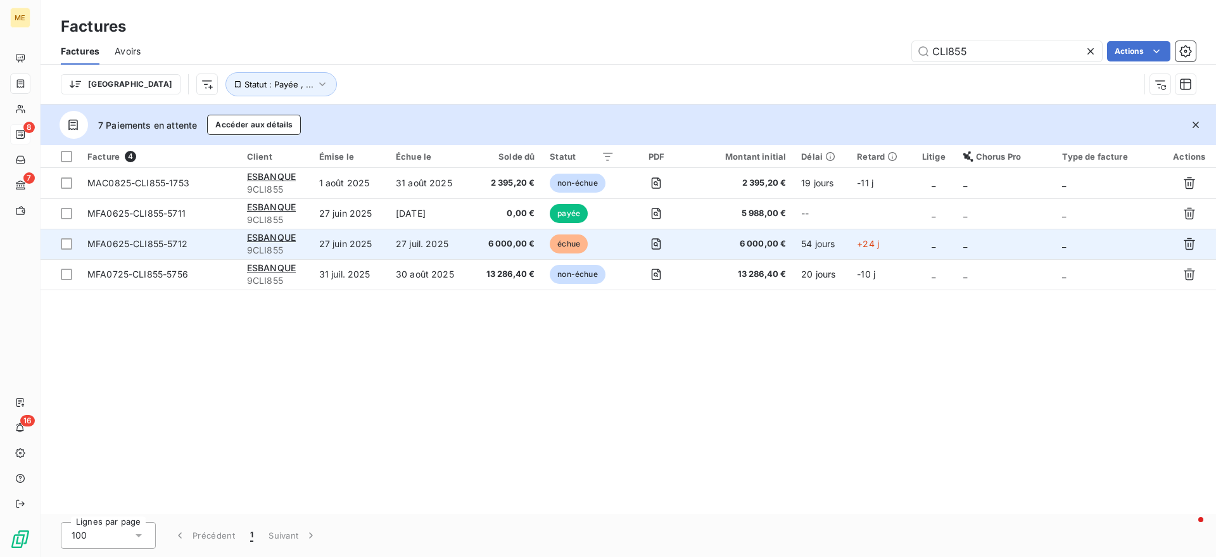
click at [346, 253] on td "27 juin 2025" at bounding box center [350, 244] width 77 height 30
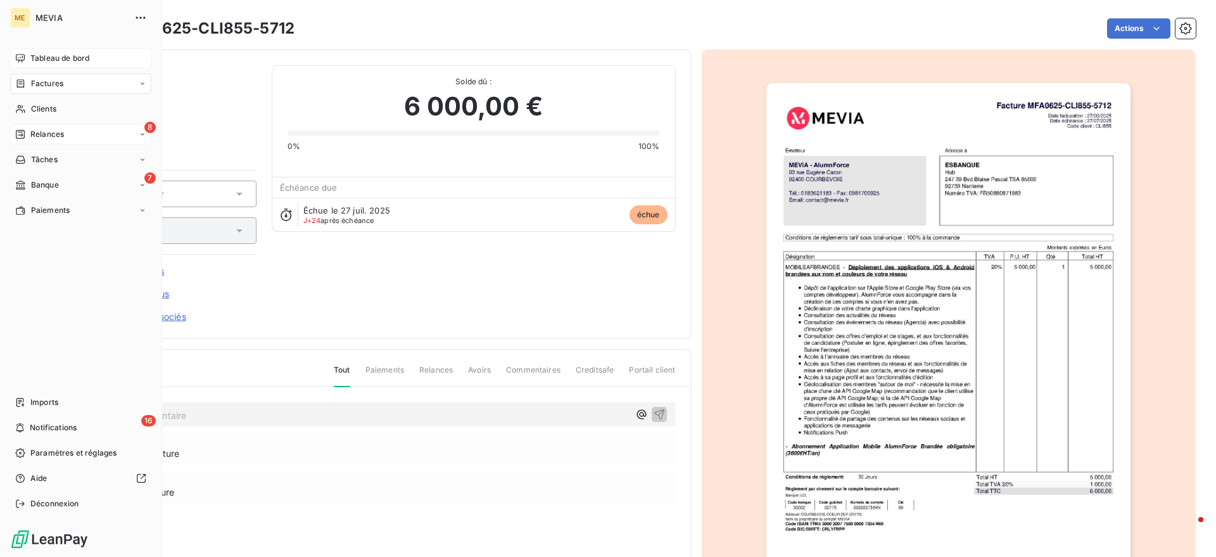
click at [37, 55] on span "Tableau de bord" at bounding box center [59, 58] width 59 height 11
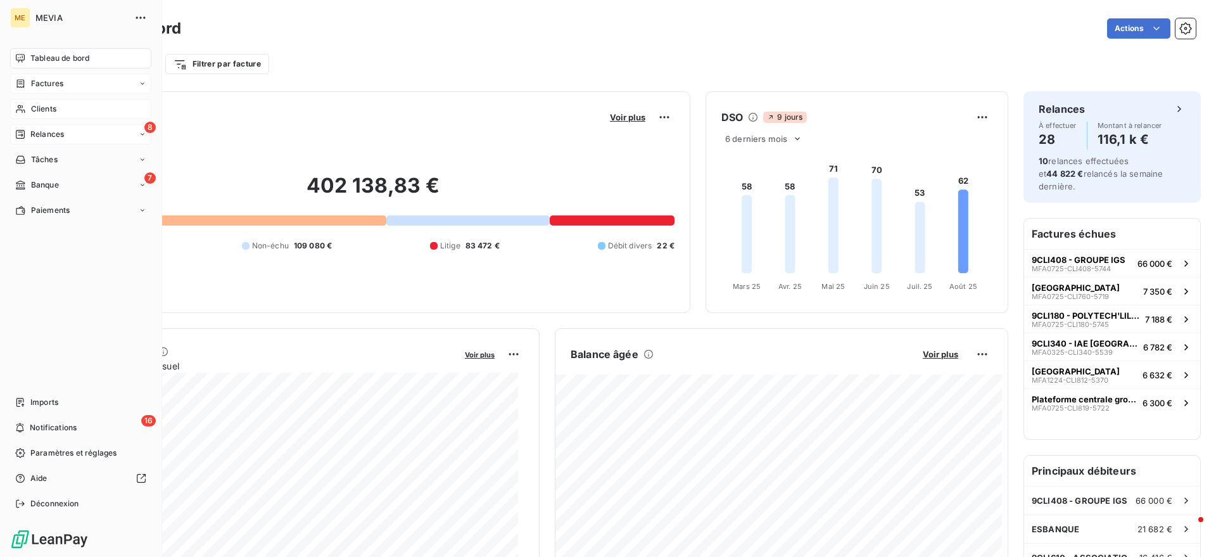
click at [39, 100] on div "Clients" at bounding box center [80, 109] width 141 height 20
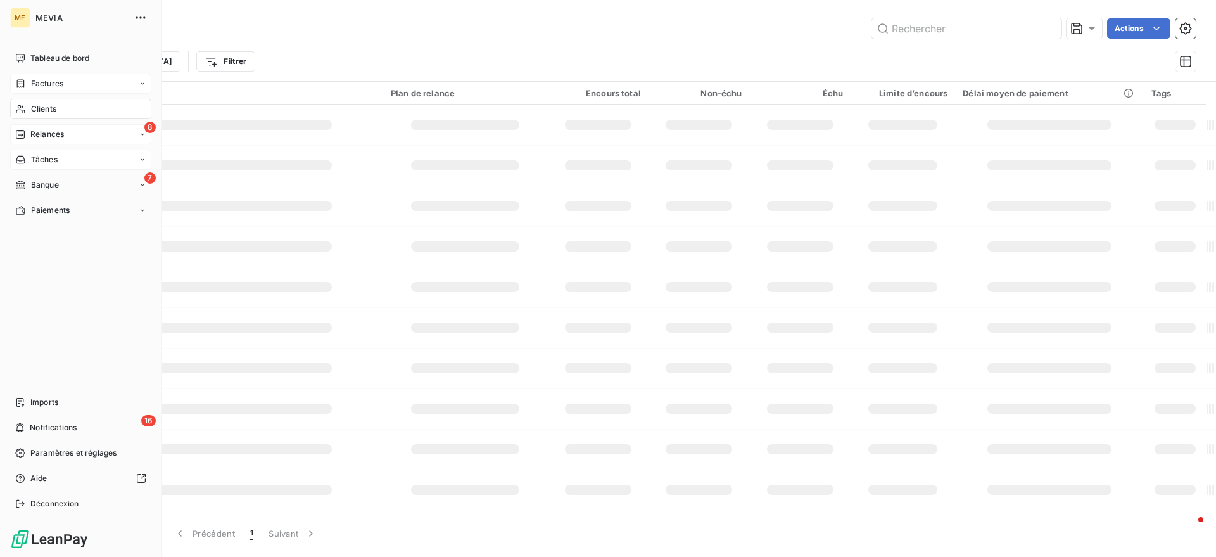
click at [39, 141] on div "8 Relances" at bounding box center [80, 134] width 141 height 20
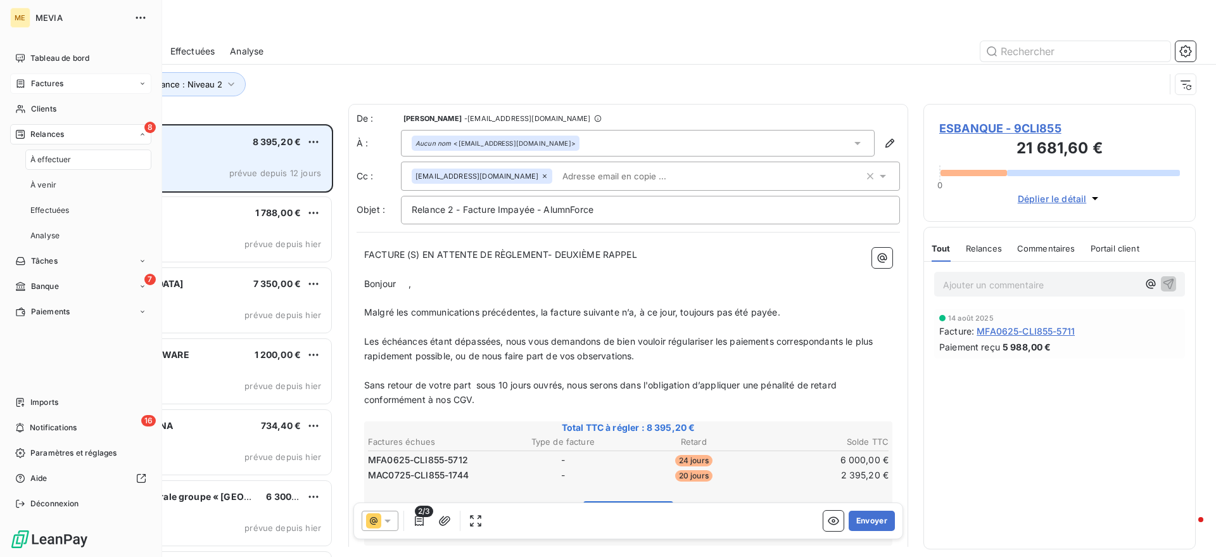
scroll to position [421, 260]
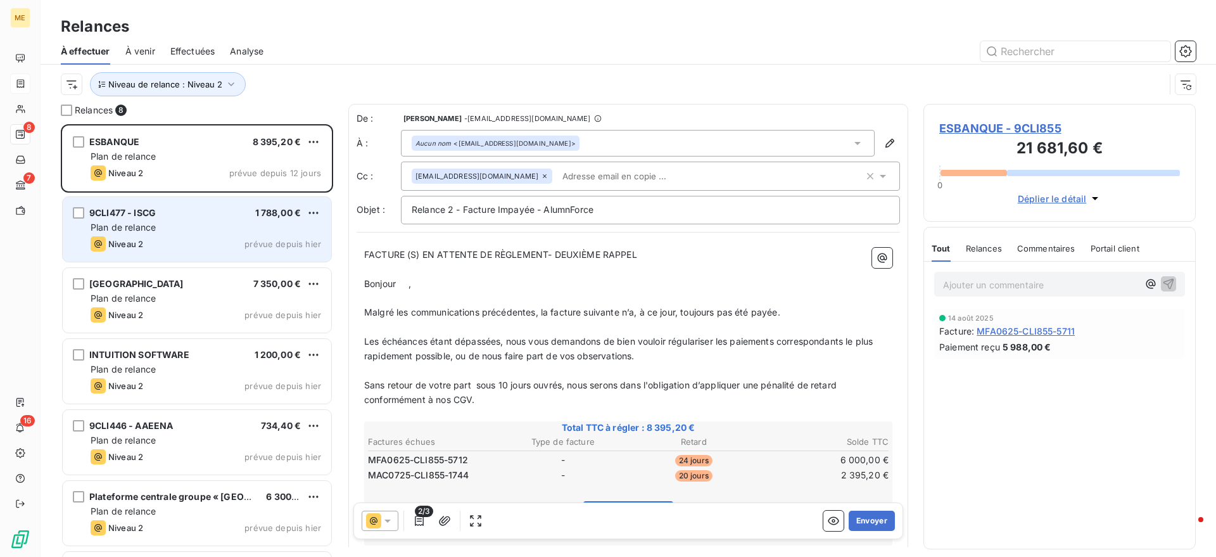
click at [177, 245] on div "Niveau 2 prévue depuis hier" at bounding box center [206, 243] width 231 height 15
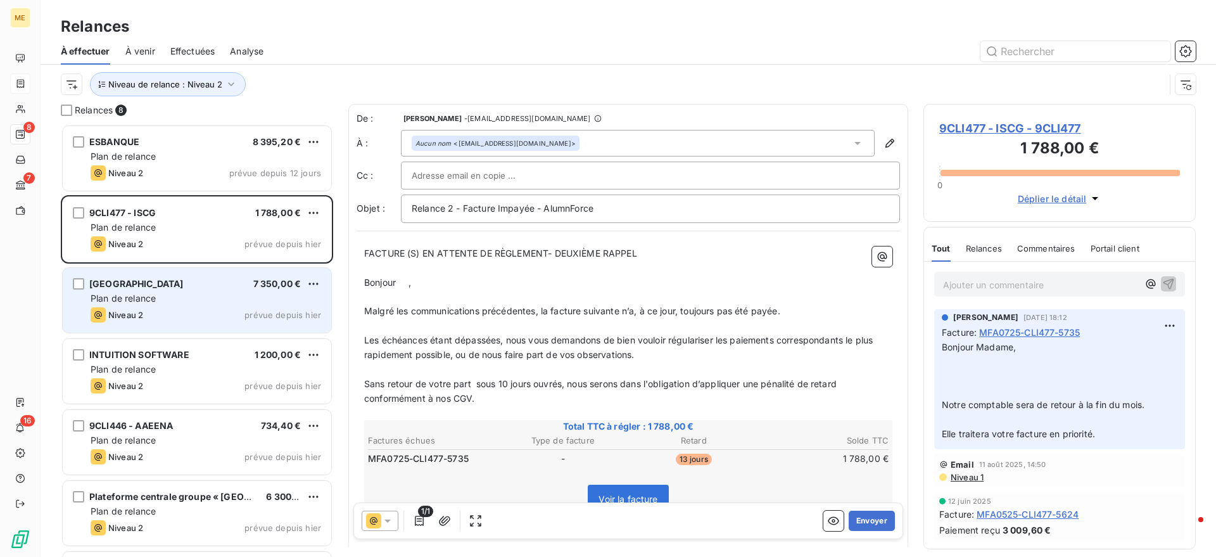
click at [230, 311] on div "Niveau 2 prévue depuis hier" at bounding box center [206, 314] width 231 height 15
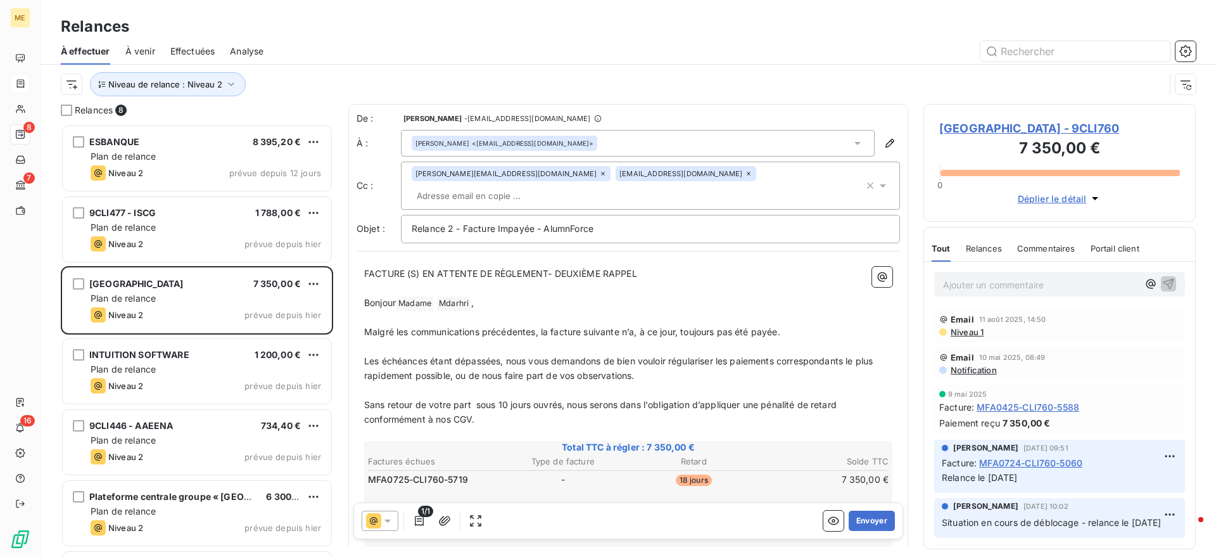
click at [958, 335] on span "Niveau 1" at bounding box center [967, 332] width 34 height 10
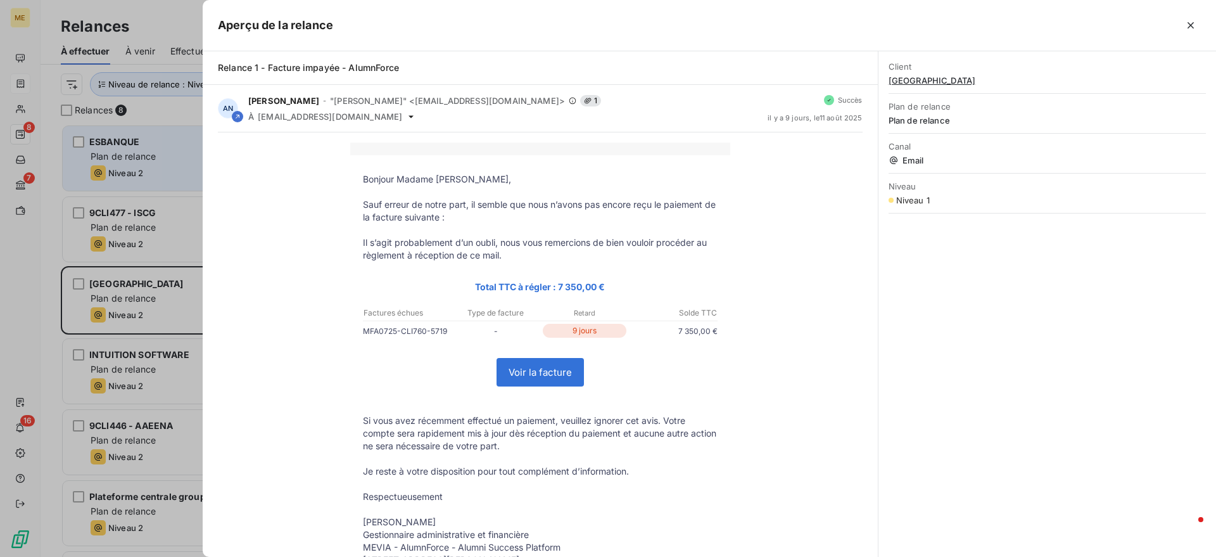
click at [103, 160] on div at bounding box center [608, 278] width 1216 height 557
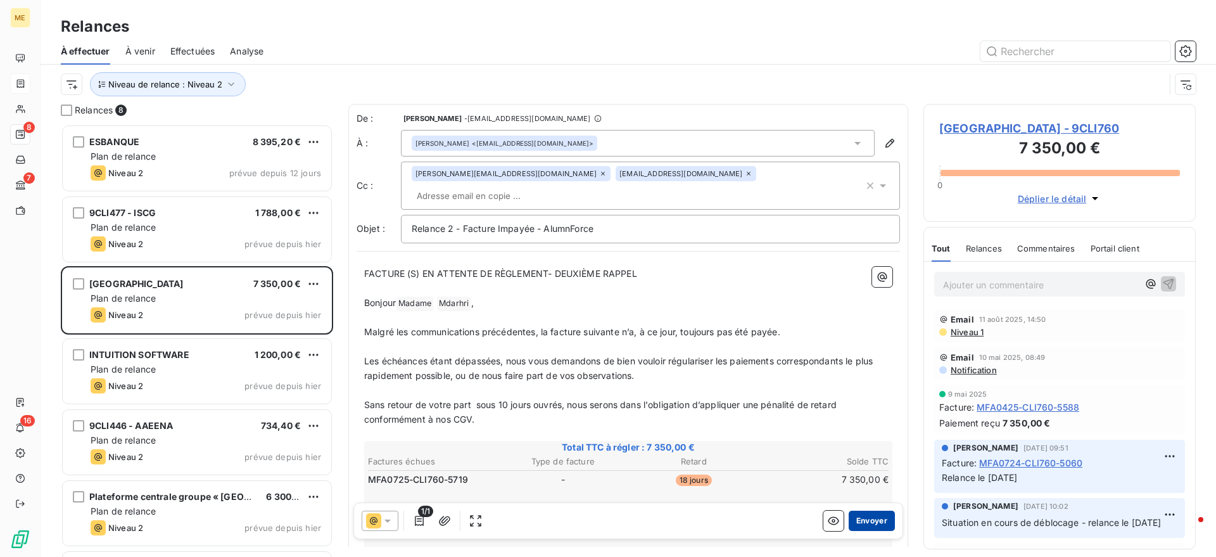
click at [863, 518] on button "Envoyer" at bounding box center [872, 521] width 46 height 20
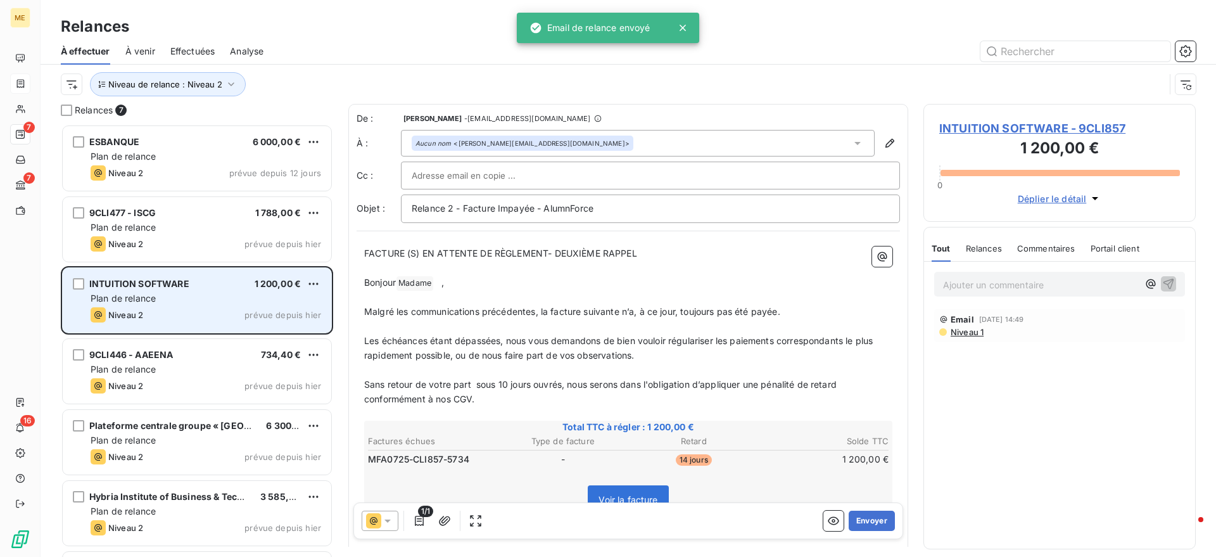
click at [224, 306] on div "INTUITION SOFTWARE 1 200,00 € Plan de relance Niveau 2 prévue depuis [DATE]" at bounding box center [197, 300] width 269 height 65
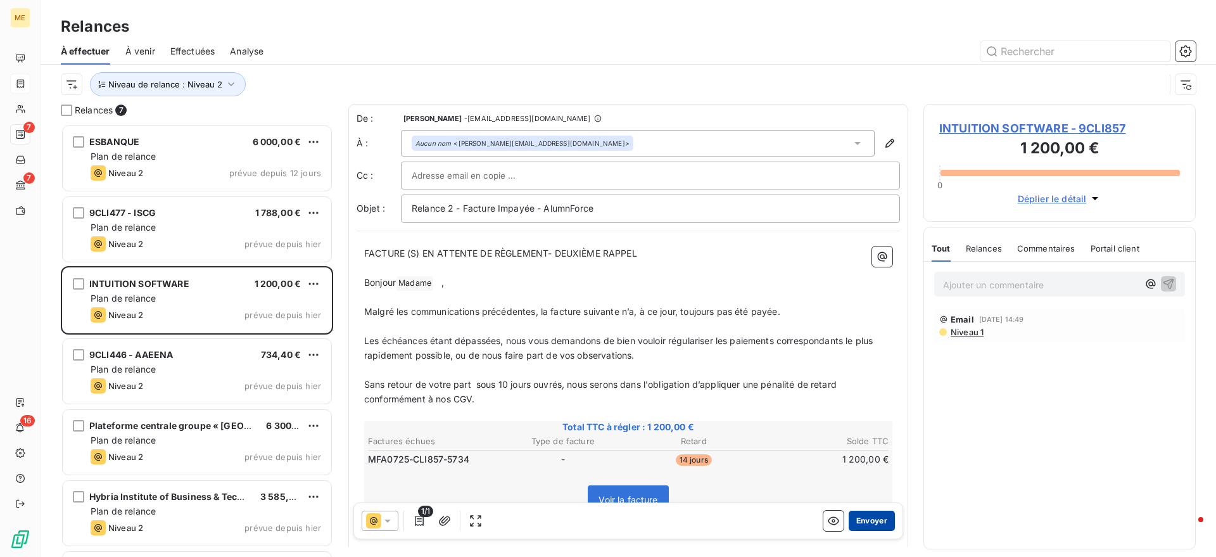
click at [876, 521] on button "Envoyer" at bounding box center [872, 521] width 46 height 20
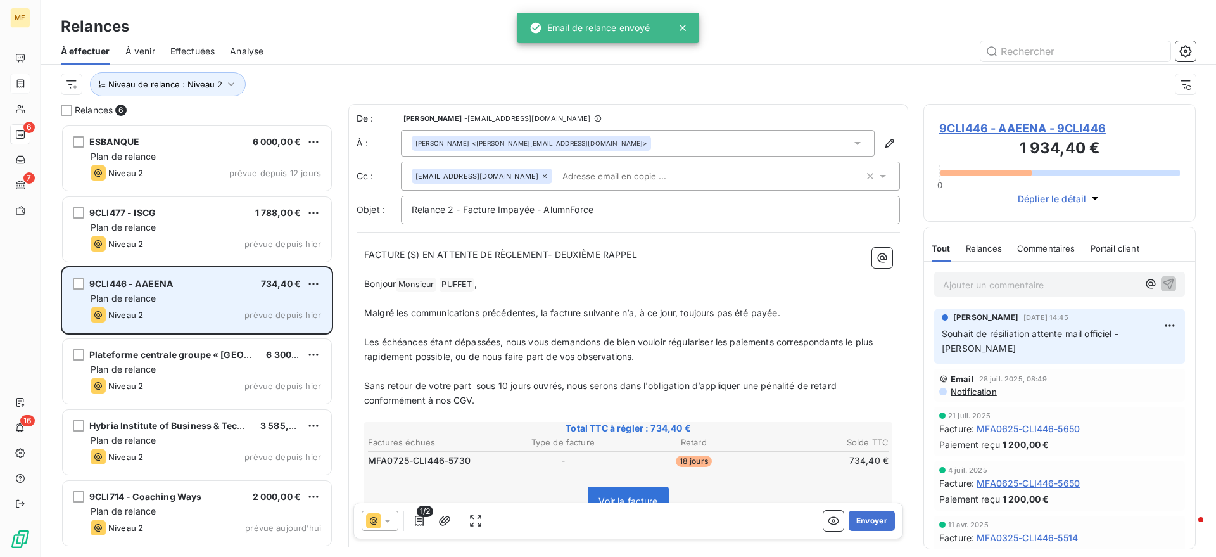
click at [209, 290] on div "9CLI446 - AAEENA 734,40 € Plan de relance Niveau 2 prévue depuis [DATE]" at bounding box center [197, 300] width 269 height 65
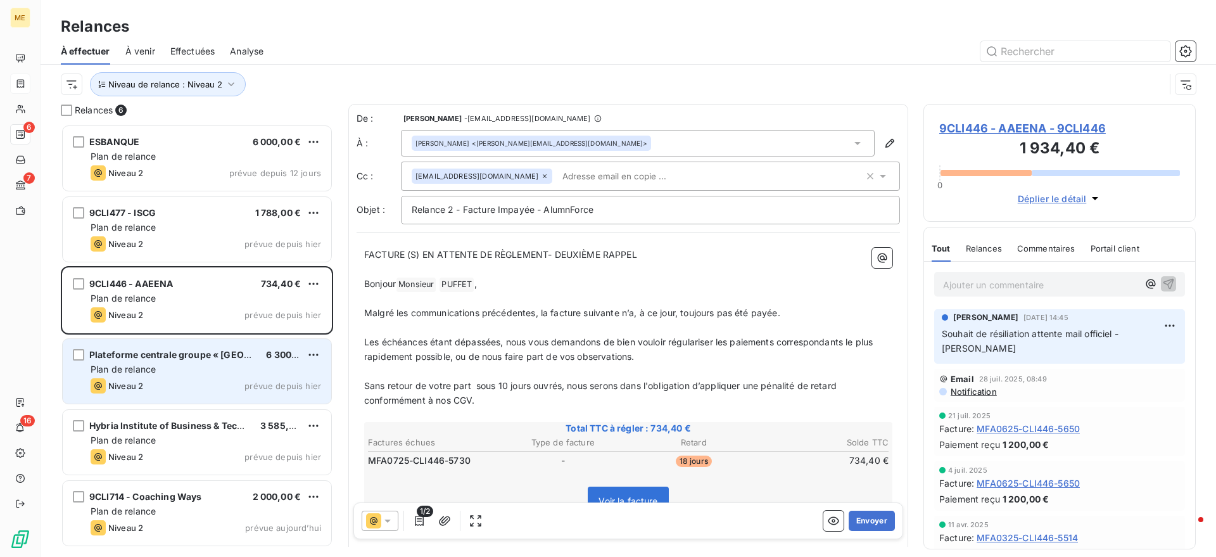
click at [167, 354] on span "Plateforme centrale groupe « [GEOGRAPHIC_DATA] »" at bounding box center [205, 354] width 233 height 11
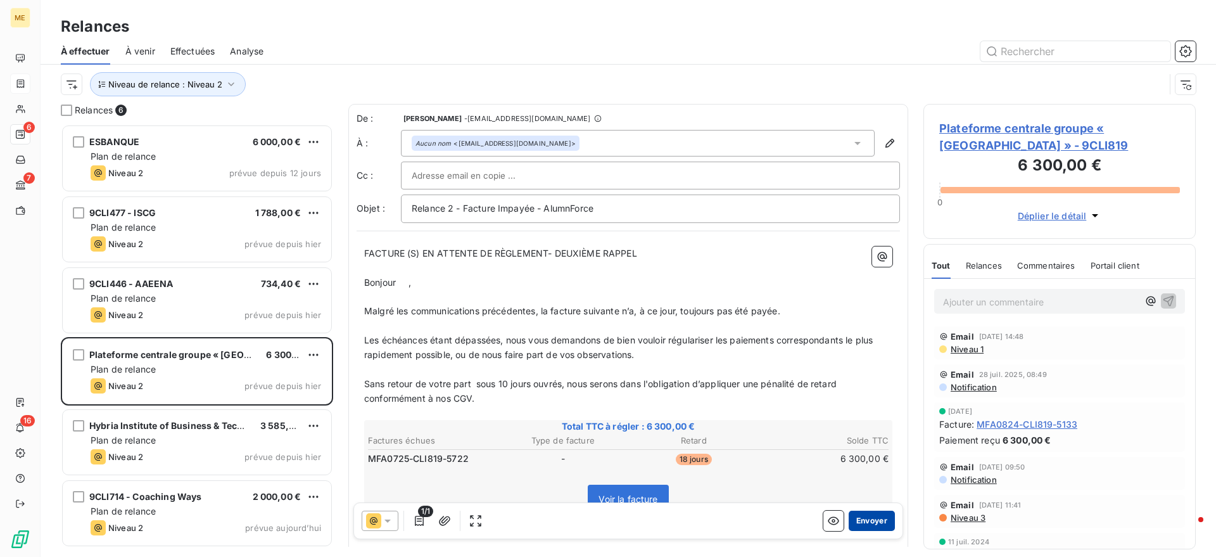
click at [864, 521] on button "Envoyer" at bounding box center [872, 521] width 46 height 20
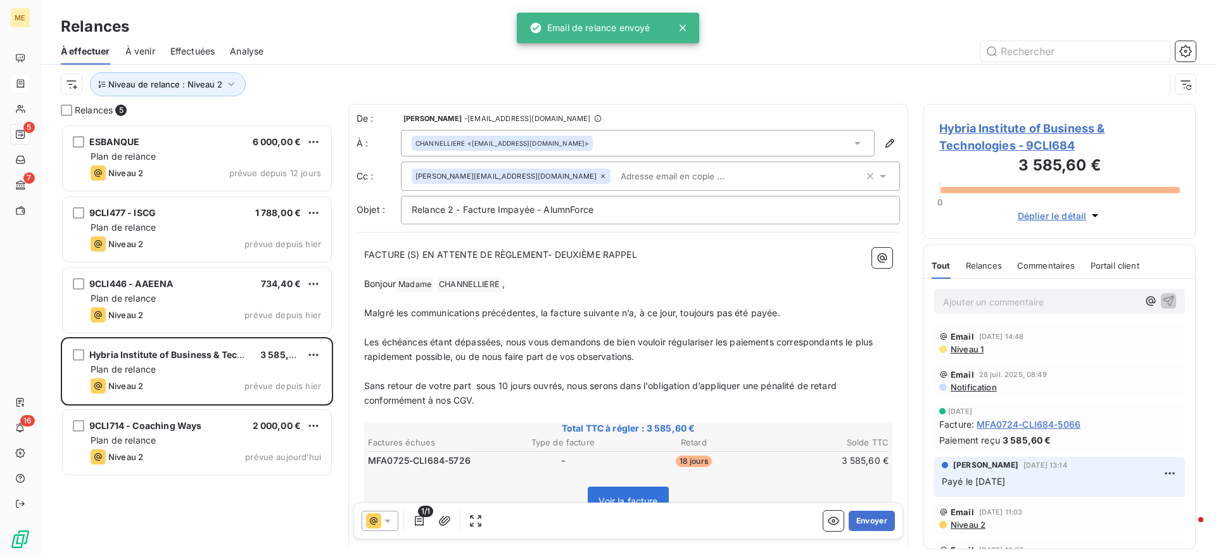
click at [1014, 305] on p "Ajouter un commentaire ﻿" at bounding box center [1040, 302] width 195 height 16
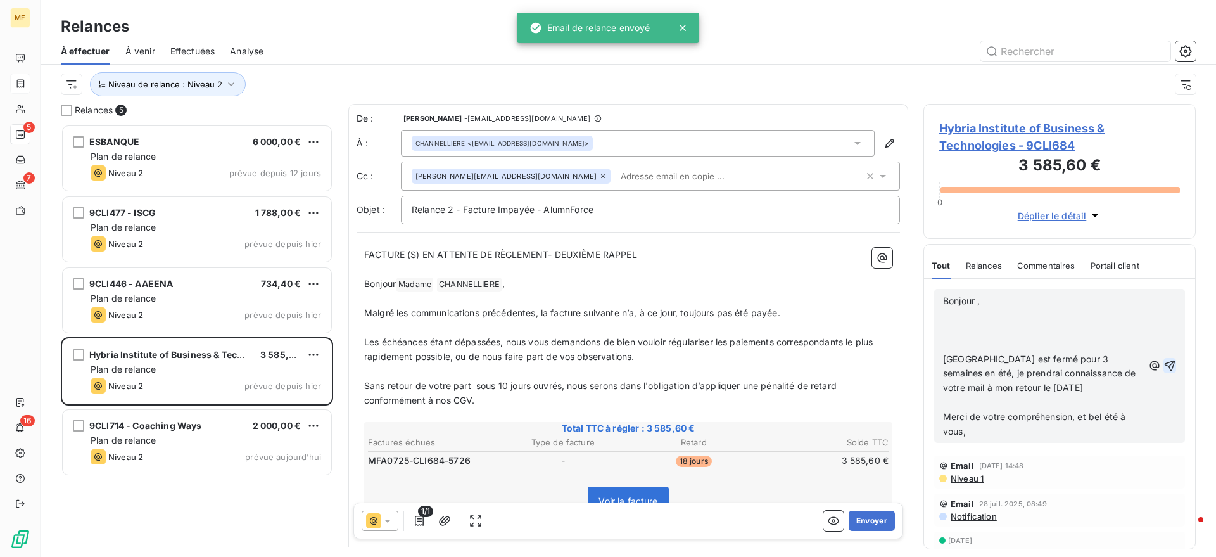
click at [1164, 362] on icon "button" at bounding box center [1170, 365] width 13 height 13
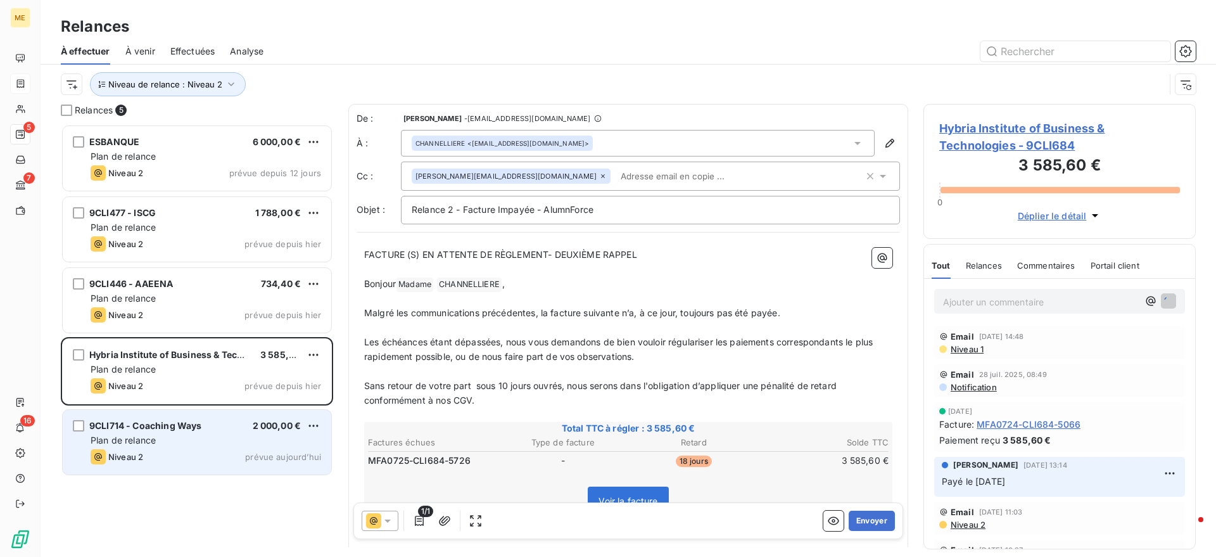
click at [240, 430] on div "9CLI714 - Coaching Ways 2 000,00 €" at bounding box center [206, 425] width 231 height 11
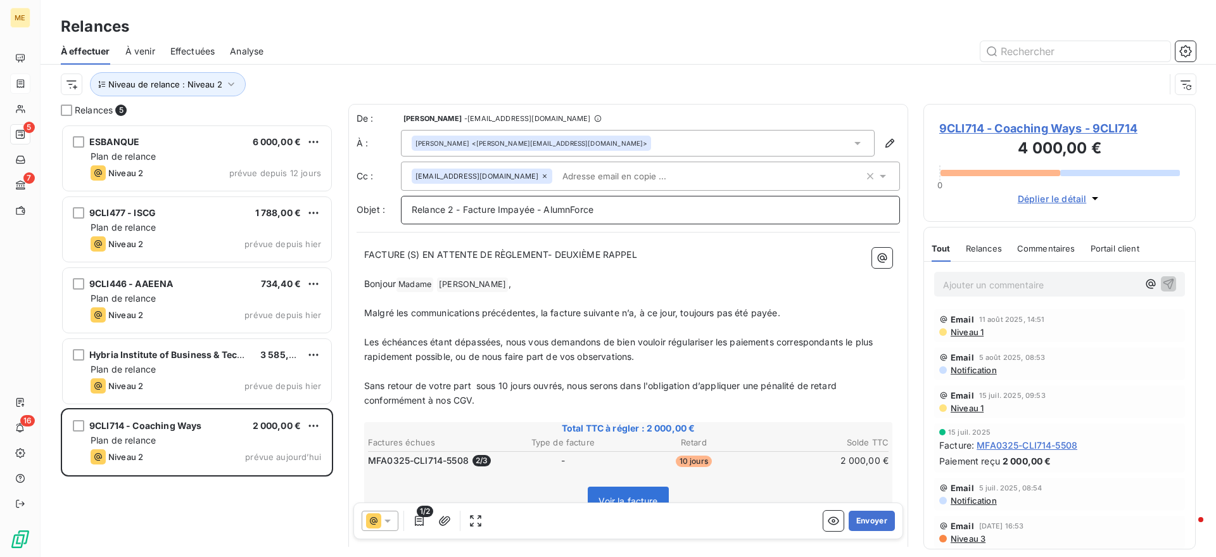
click at [456, 207] on span "Relance 2 - Facture Impayée - AlumnForce" at bounding box center [503, 209] width 182 height 11
click at [545, 417] on p "﻿" at bounding box center [628, 415] width 528 height 15
click at [498, 207] on span "Relance 2 - Echancier n°2 Facture Impayée - AlumnForce" at bounding box center [533, 209] width 243 height 11
click at [865, 516] on button "Envoyer" at bounding box center [872, 521] width 46 height 20
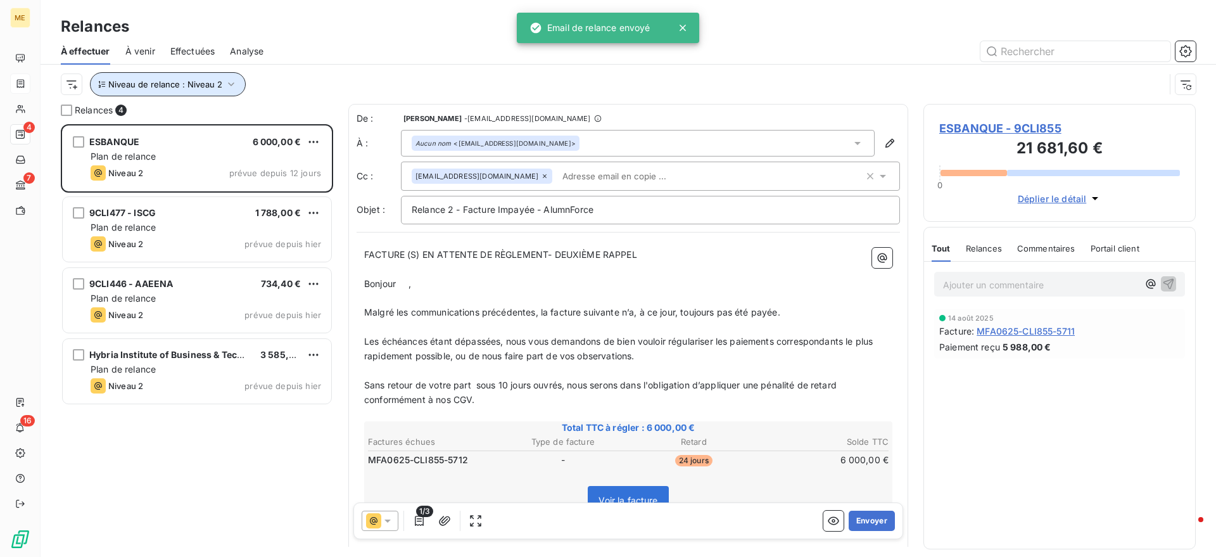
click at [207, 78] on button "Niveau de relance : Niveau 2" at bounding box center [168, 84] width 156 height 24
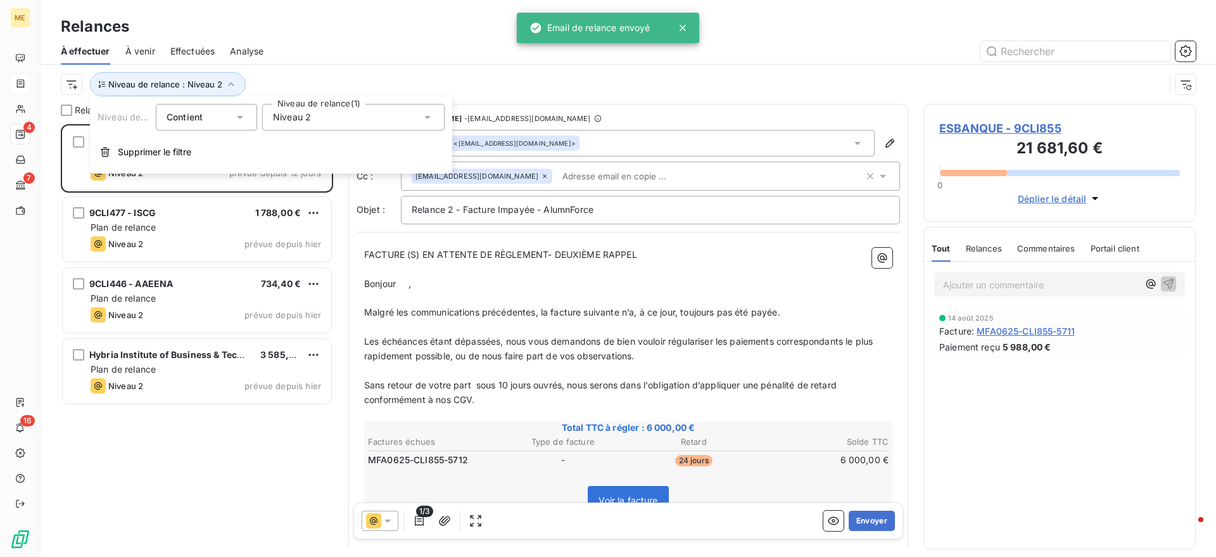
click at [304, 119] on span "Niveau 2" at bounding box center [292, 117] width 38 height 13
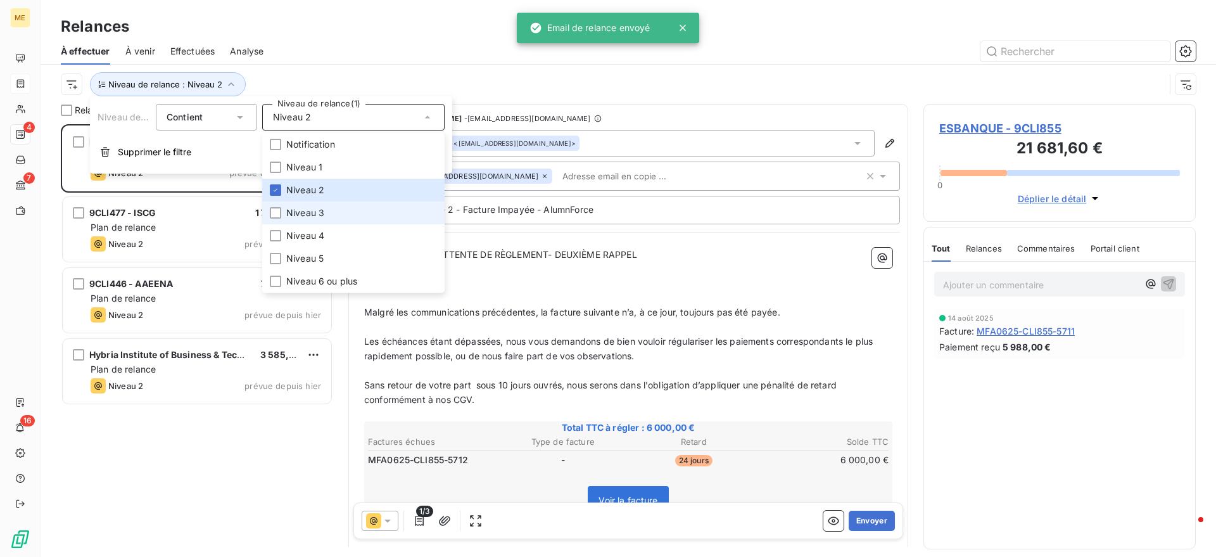
click at [314, 207] on span "Niveau 3" at bounding box center [305, 213] width 38 height 13
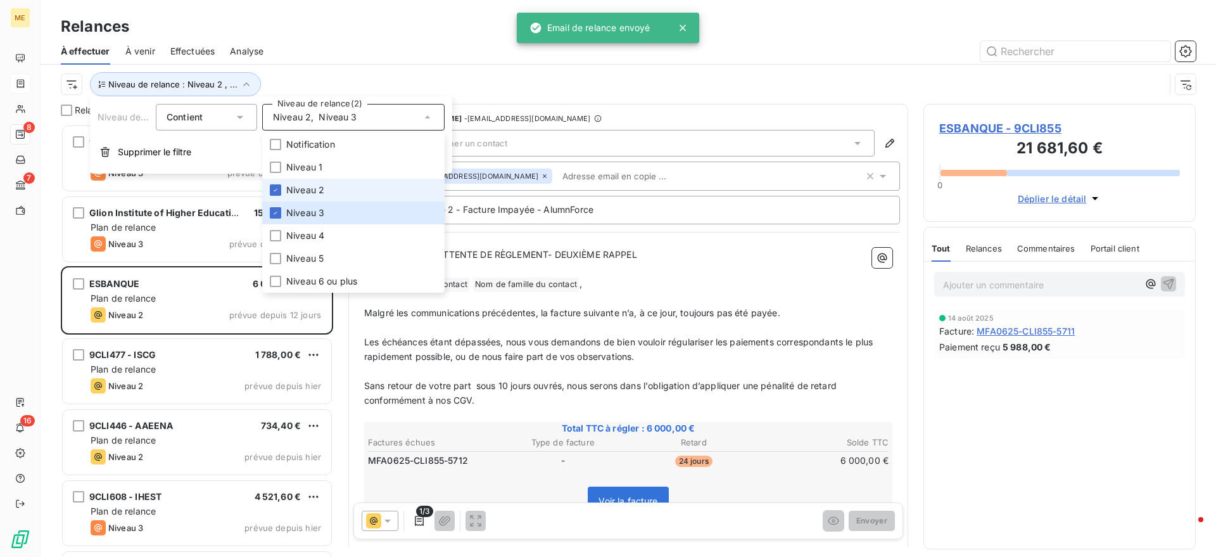
click at [314, 193] on span "Niveau 2" at bounding box center [305, 190] width 38 height 13
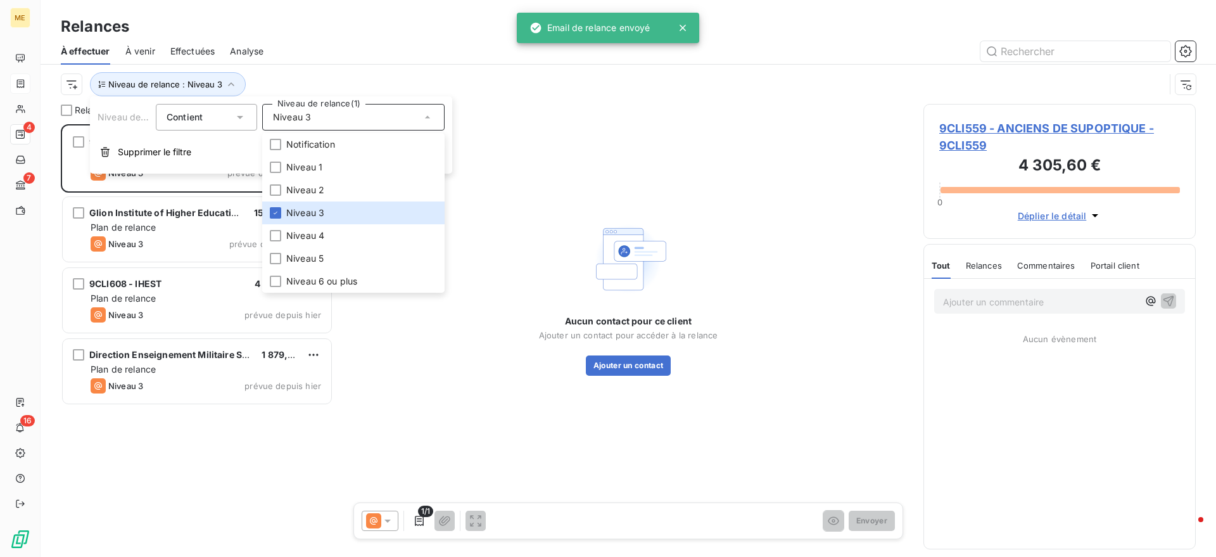
scroll to position [421, 260]
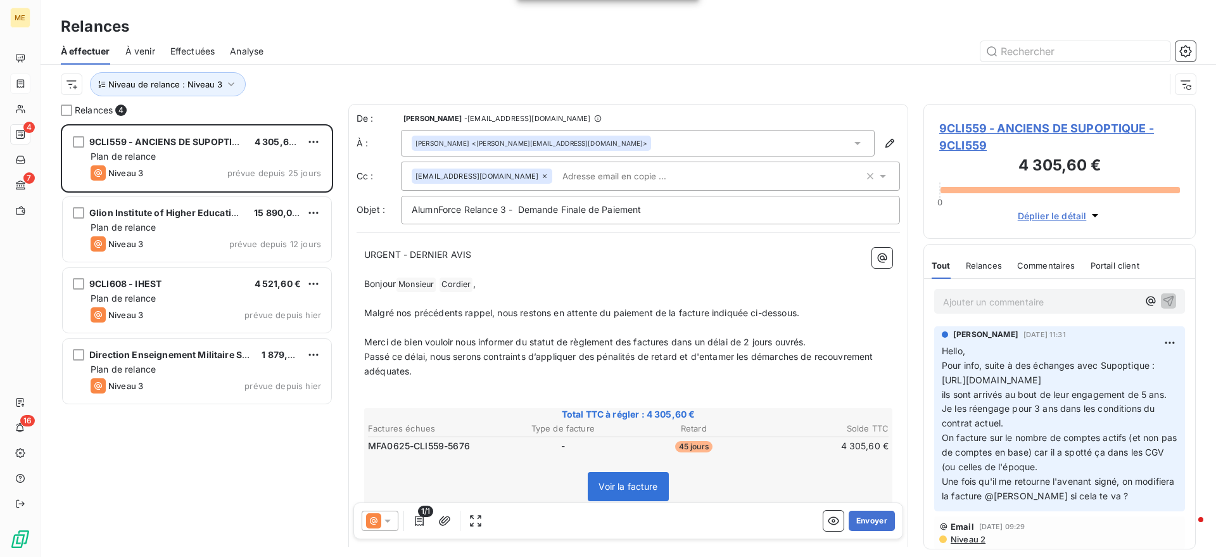
click at [438, 49] on div at bounding box center [737, 51] width 917 height 20
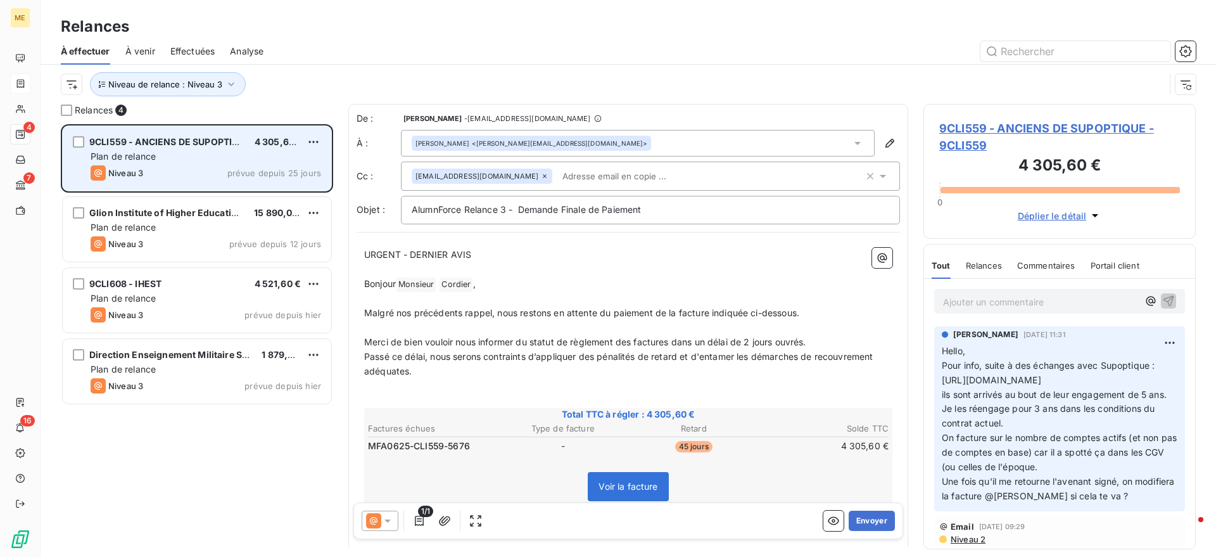
click at [165, 162] on div "Plan de relance" at bounding box center [206, 156] width 231 height 13
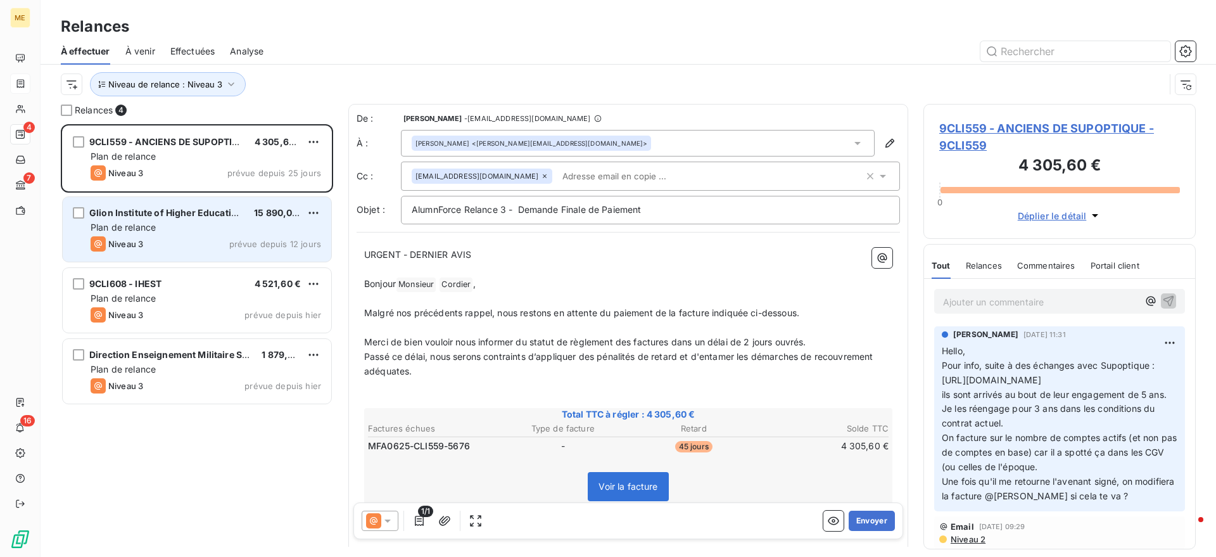
click at [203, 243] on div "Niveau 3 prévue depuis 12 jours" at bounding box center [206, 243] width 231 height 15
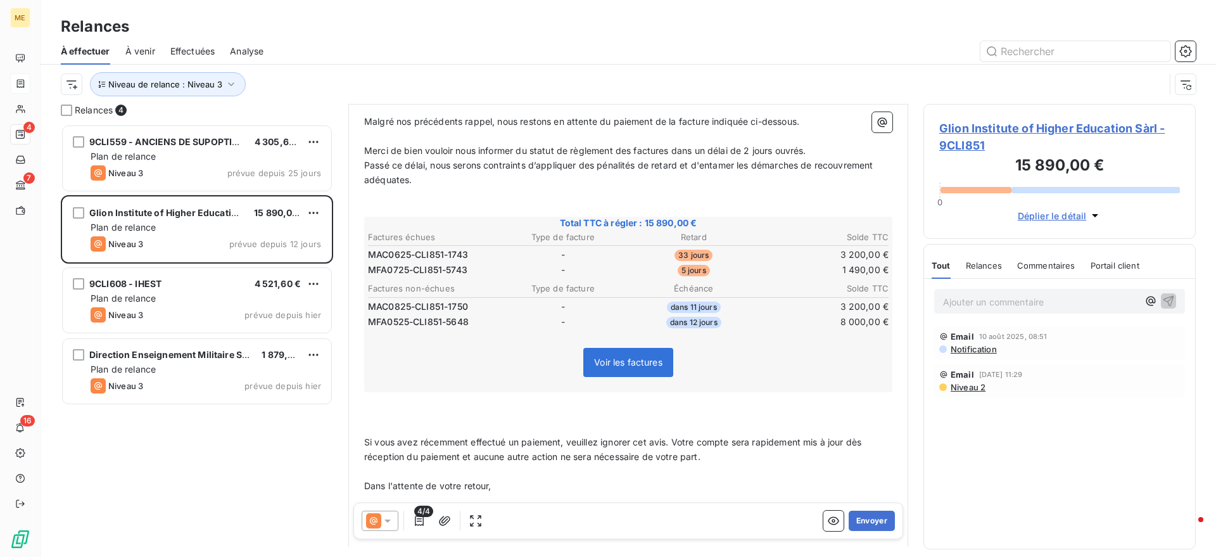
scroll to position [317, 0]
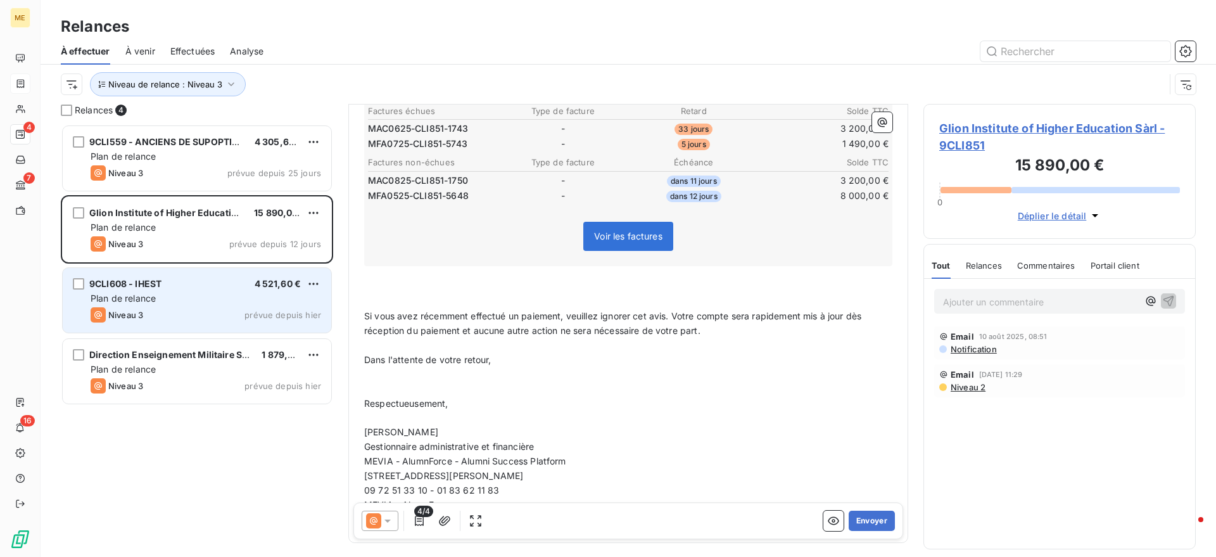
click at [276, 300] on div "Plan de relance" at bounding box center [206, 298] width 231 height 13
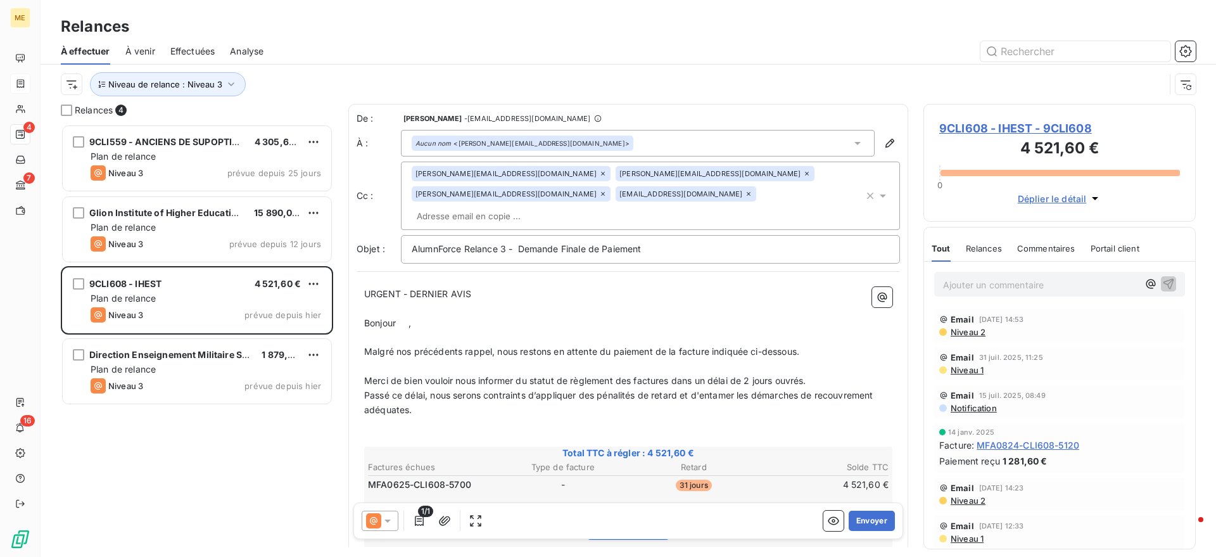
click at [558, 207] on input "text" at bounding box center [485, 216] width 146 height 19
drag, startPoint x: 533, startPoint y: 346, endPoint x: 540, endPoint y: 351, distance: 8.6
click at [533, 359] on p "﻿" at bounding box center [628, 366] width 528 height 15
click at [866, 523] on button "Envoyer" at bounding box center [872, 521] width 46 height 20
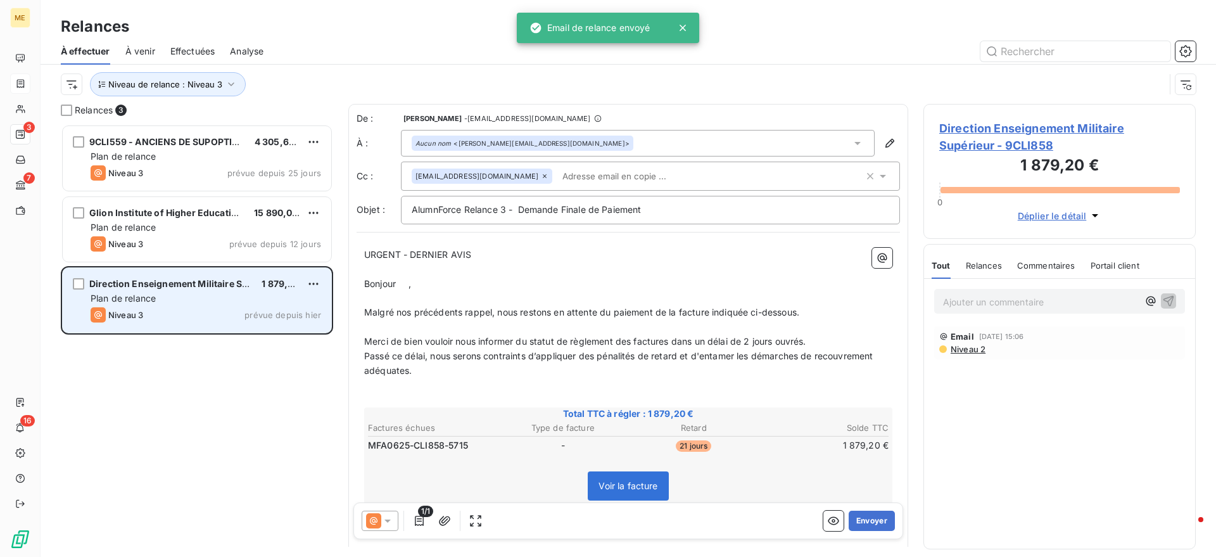
click at [236, 324] on div "Direction Enseignement Militaire Supérieur 1 879,20 € Plan de relance Niveau 3 …" at bounding box center [197, 300] width 269 height 65
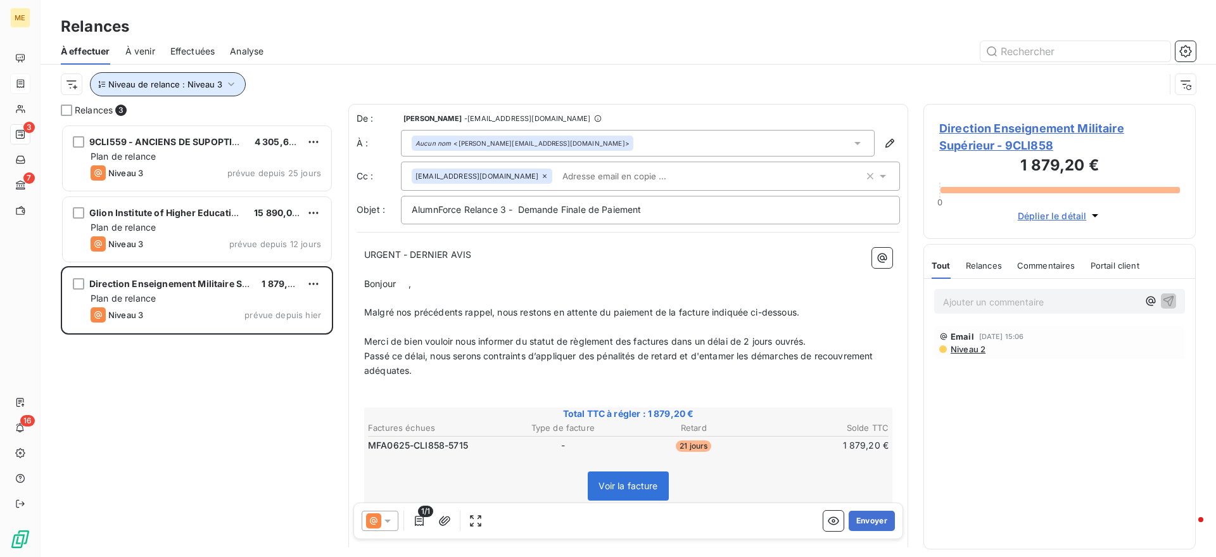
click at [212, 77] on button "Niveau de relance : Niveau 3" at bounding box center [168, 84] width 156 height 24
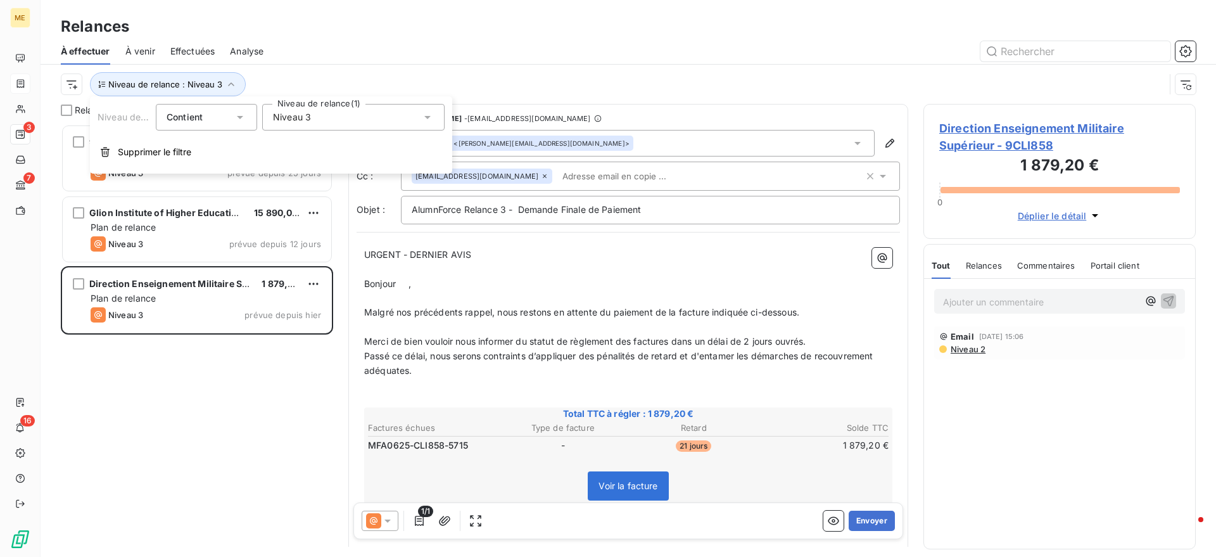
click at [319, 116] on div "Niveau 3" at bounding box center [353, 117] width 182 height 27
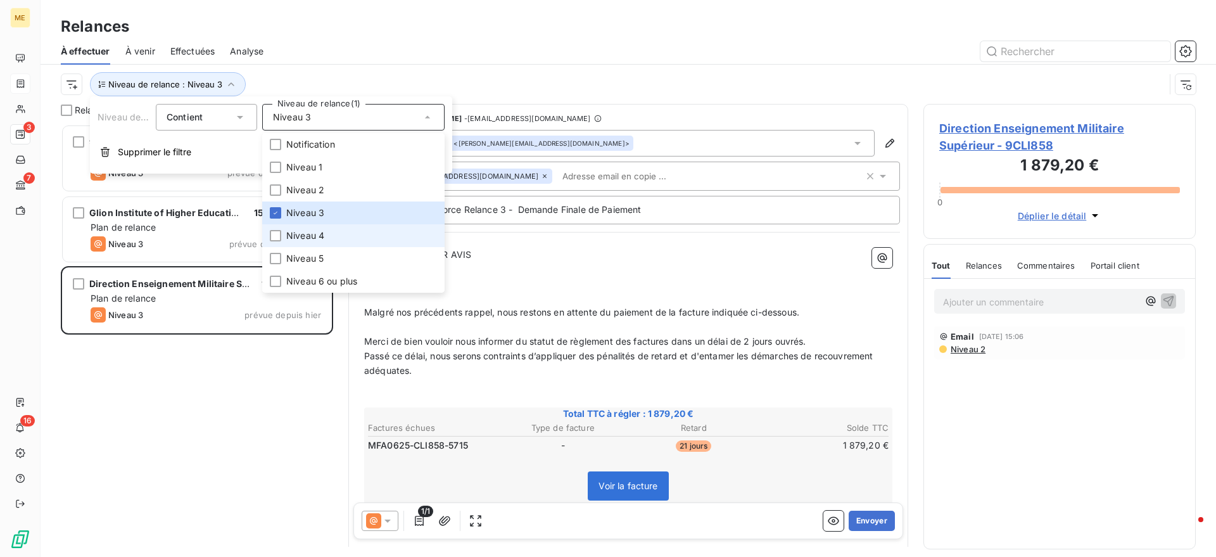
click at [308, 227] on li "Niveau 4" at bounding box center [353, 235] width 182 height 23
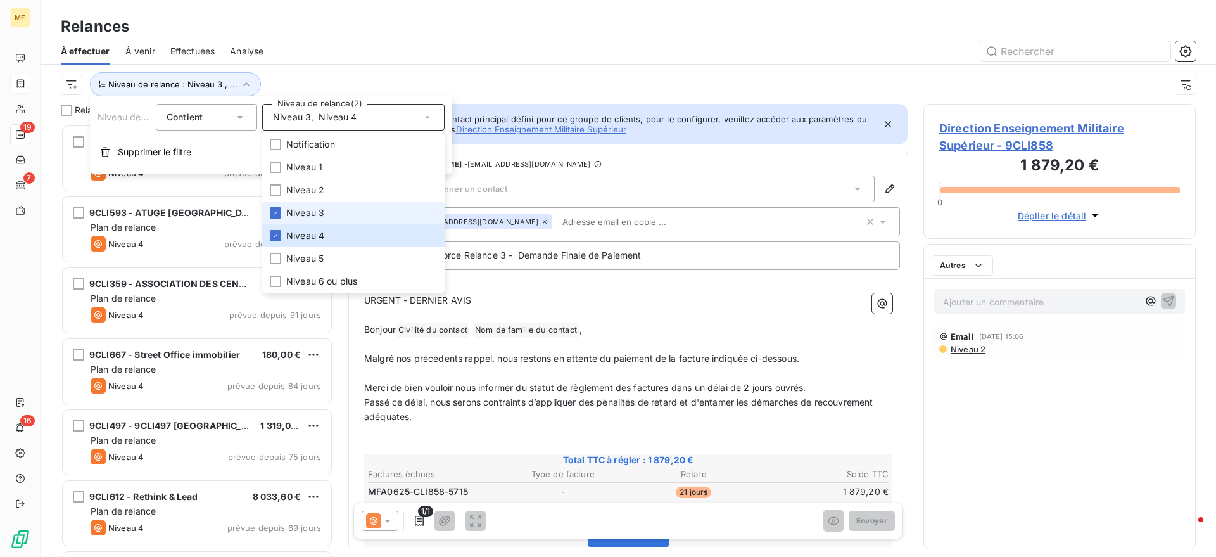
click at [304, 209] on span "Niveau 3" at bounding box center [305, 213] width 38 height 13
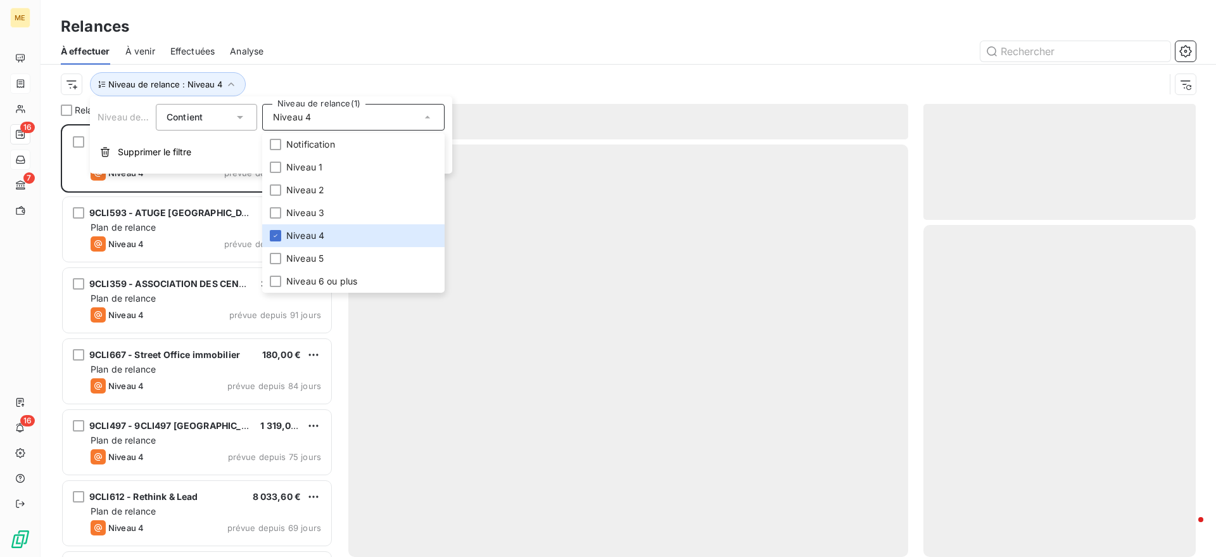
scroll to position [421, 260]
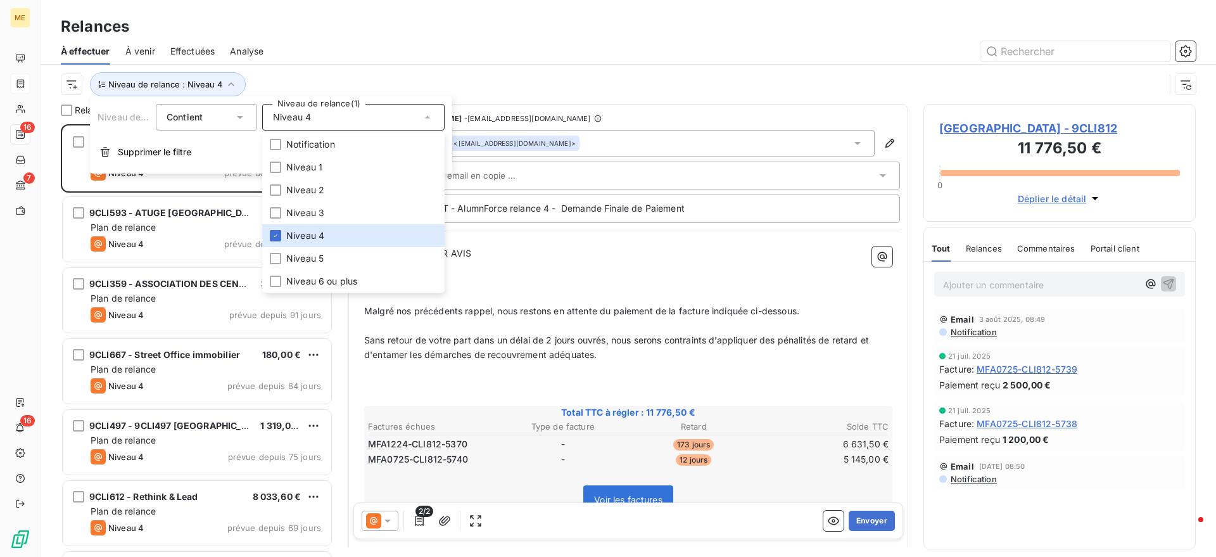
click at [649, 328] on p "﻿" at bounding box center [628, 326] width 528 height 15
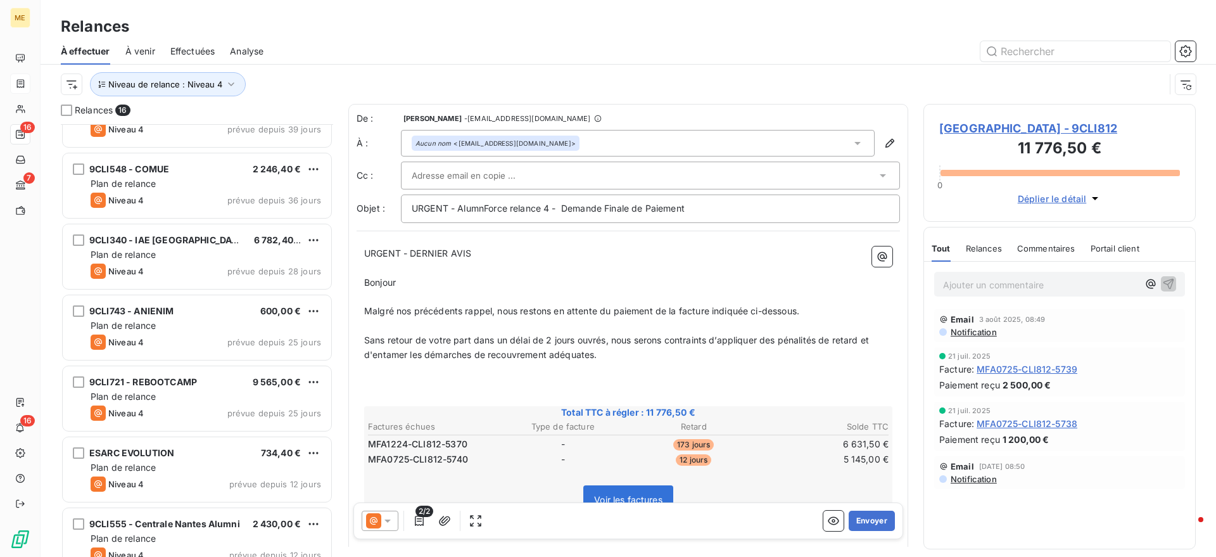
scroll to position [703, 0]
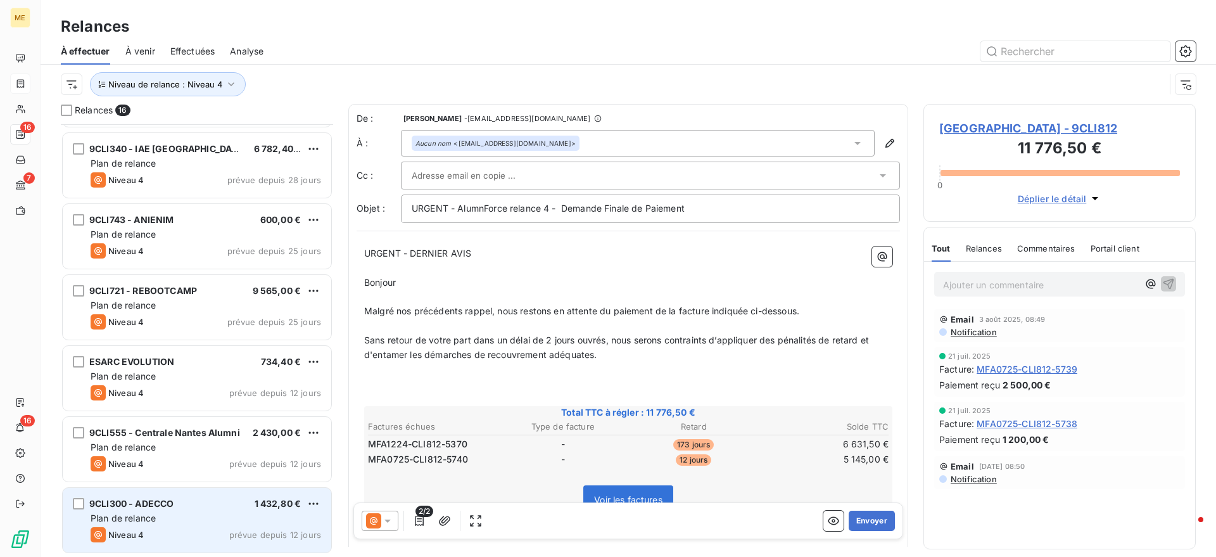
click at [163, 537] on div "Niveau 4 prévue depuis 12 jours" at bounding box center [206, 534] width 231 height 15
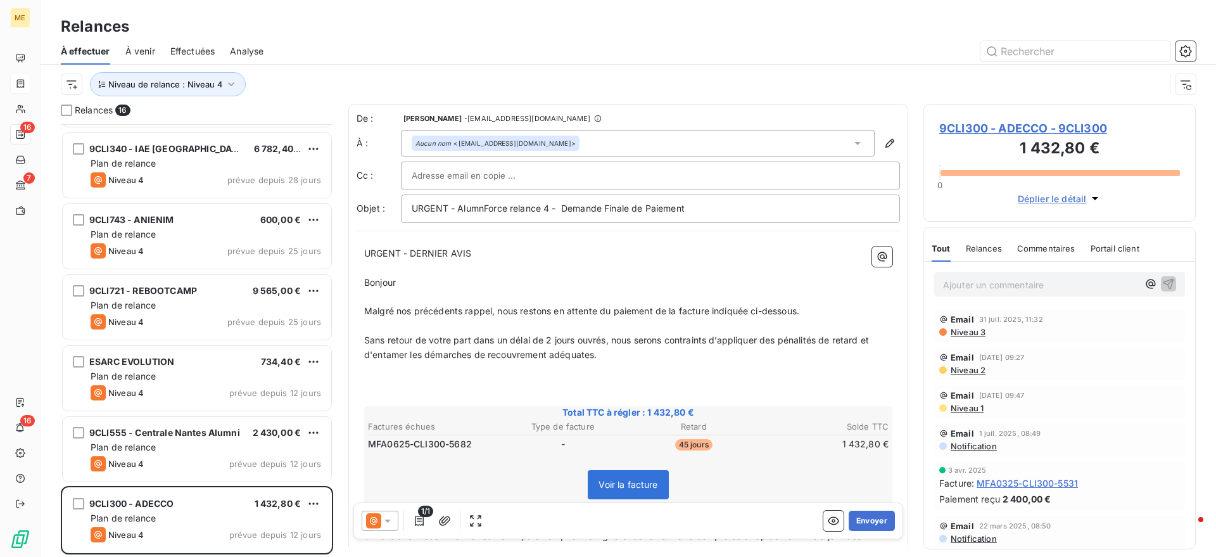
drag, startPoint x: 1026, startPoint y: 291, endPoint x: 1030, endPoint y: 299, distance: 9.1
click at [1026, 290] on p "Ajouter un commentaire ﻿" at bounding box center [1040, 285] width 195 height 16
click at [1021, 284] on p "Ajouter un commentaire ﻿" at bounding box center [1040, 285] width 195 height 16
